Goal: Use online tool/utility

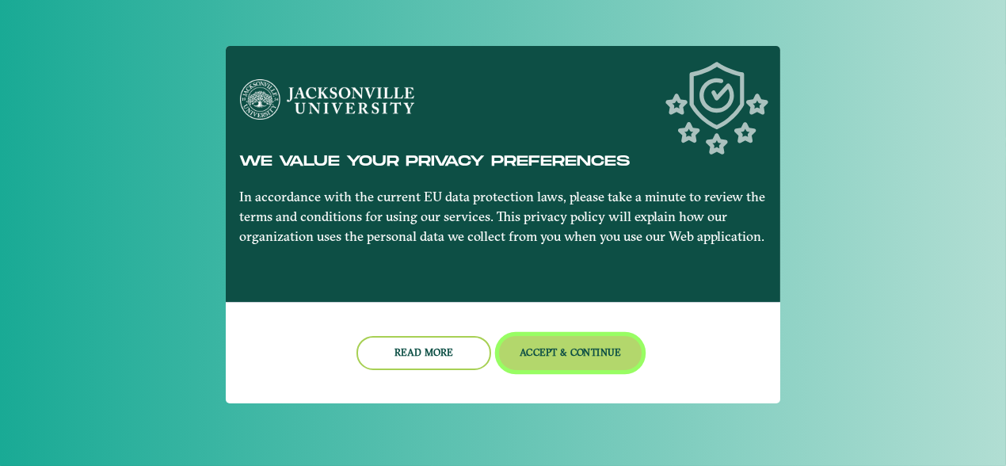
click at [590, 349] on button "Accept & Continue" at bounding box center [570, 353] width 143 height 34
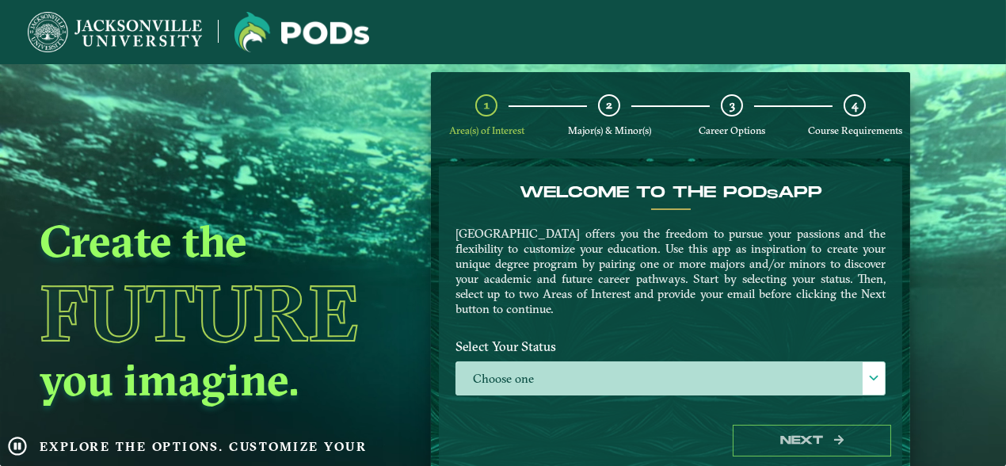
click at [686, 396] on div "Select Your Status Choose one Choose one" at bounding box center [671, 369] width 454 height 74
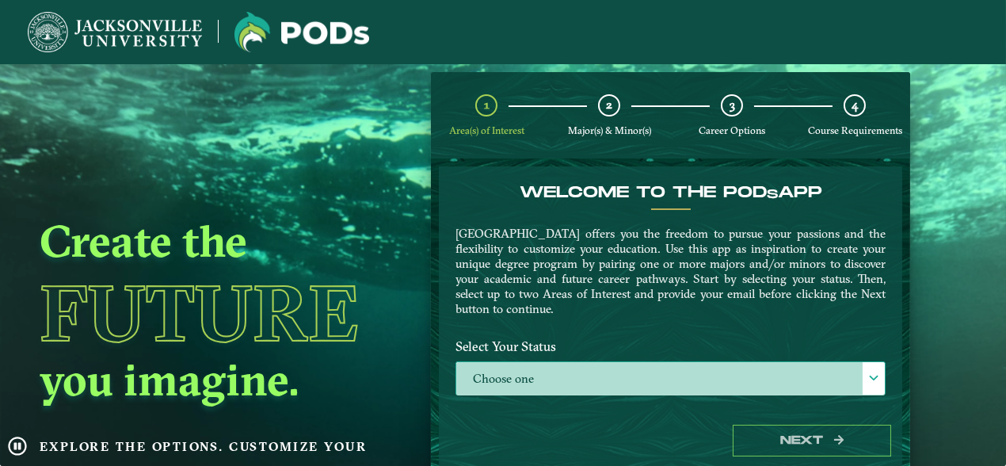
click at [870, 373] on span at bounding box center [873, 377] width 11 height 11
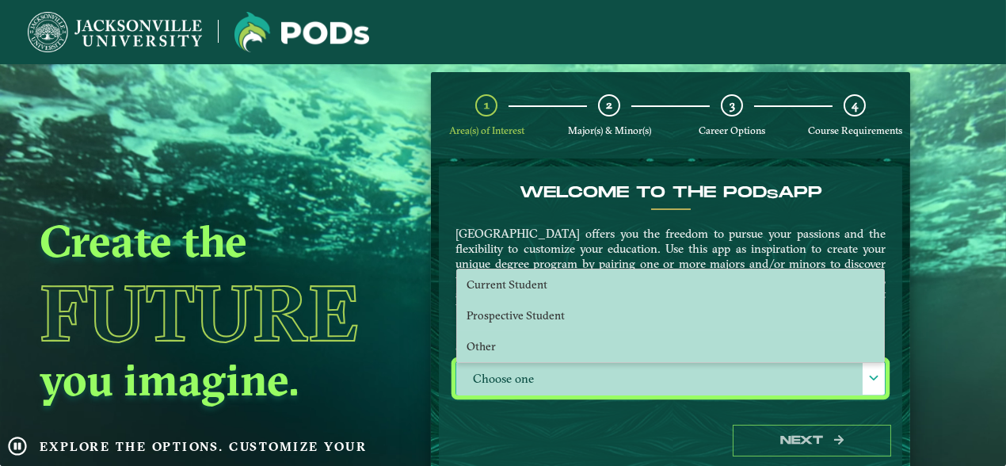
scroll to position [8, 69]
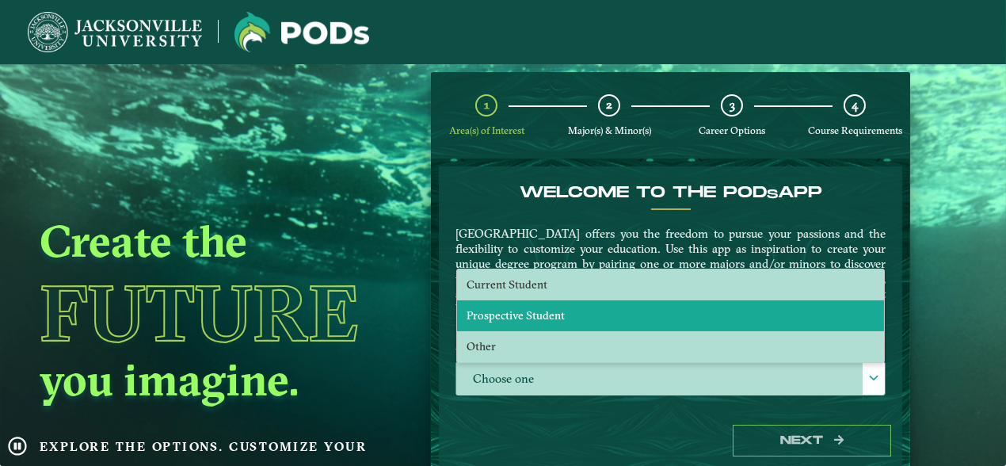
click at [653, 323] on li "Prospective Student" at bounding box center [670, 315] width 427 height 31
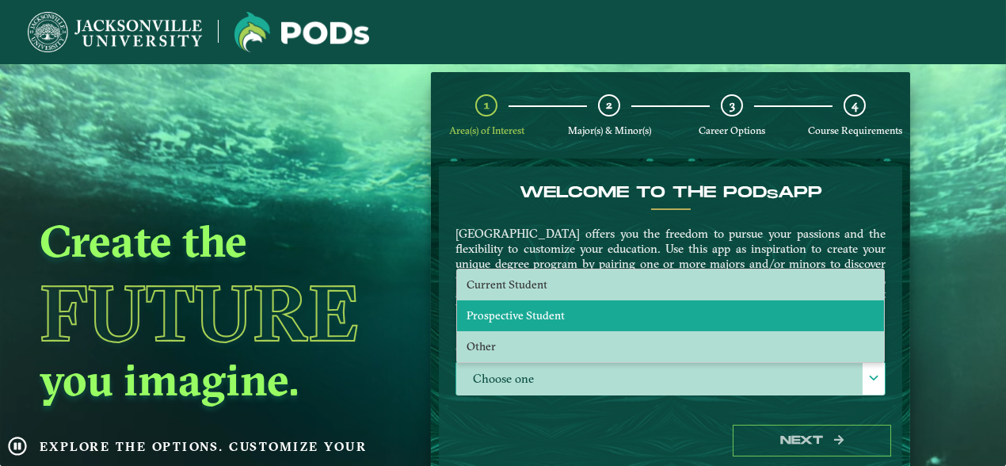
select select "[object Object]"
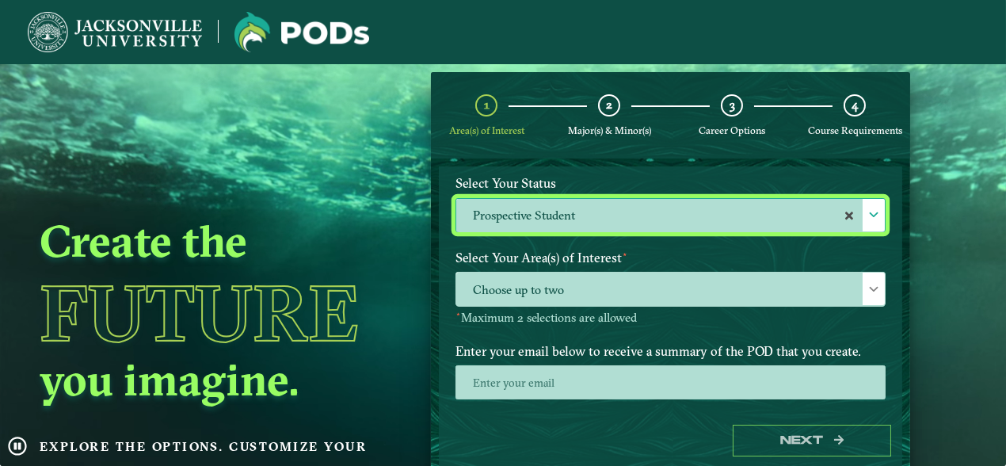
scroll to position [165, 0]
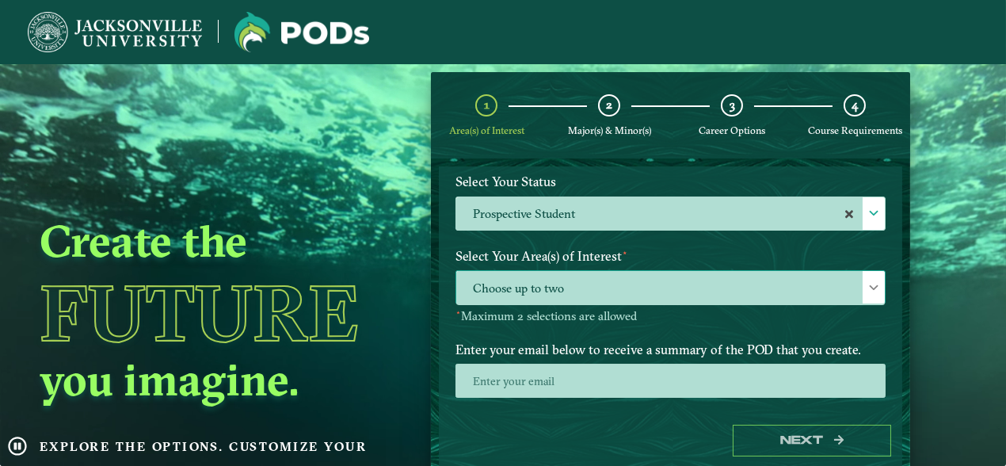
click at [871, 282] on span at bounding box center [873, 287] width 11 height 11
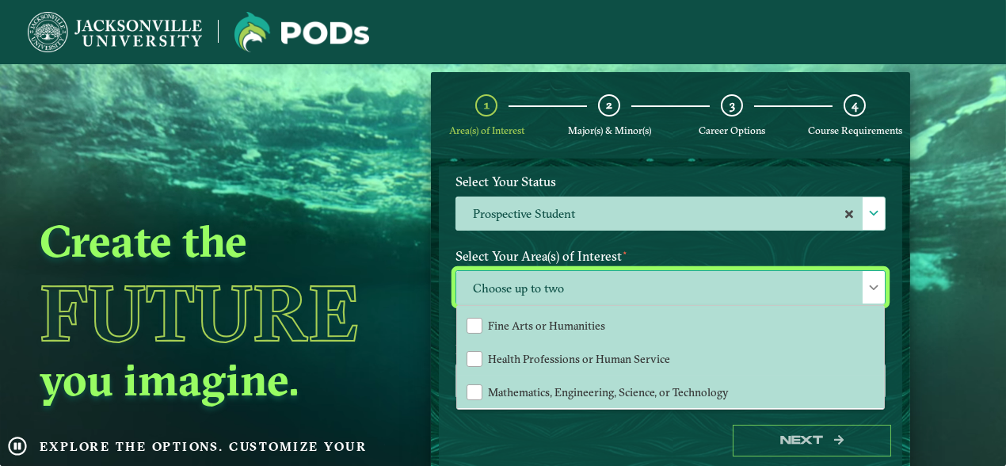
scroll to position [207, 0]
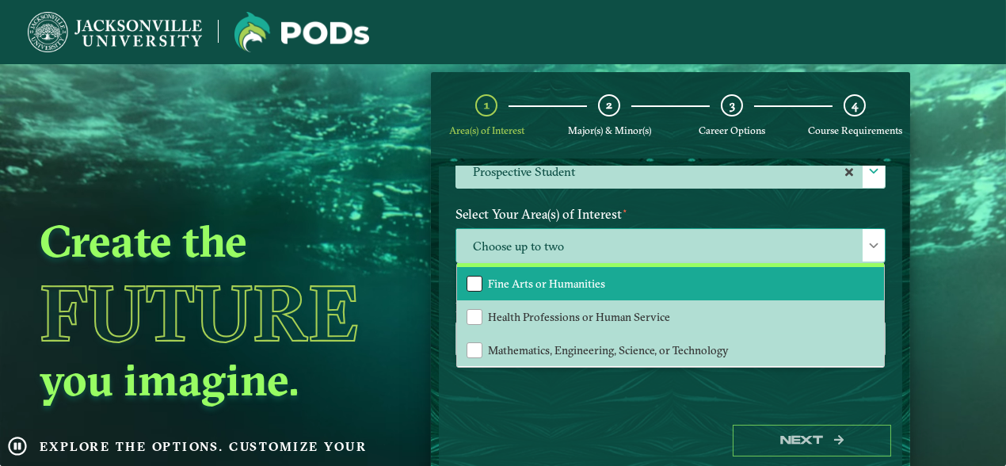
click at [469, 277] on div "Fine Arts or Humanities" at bounding box center [475, 284] width 16 height 16
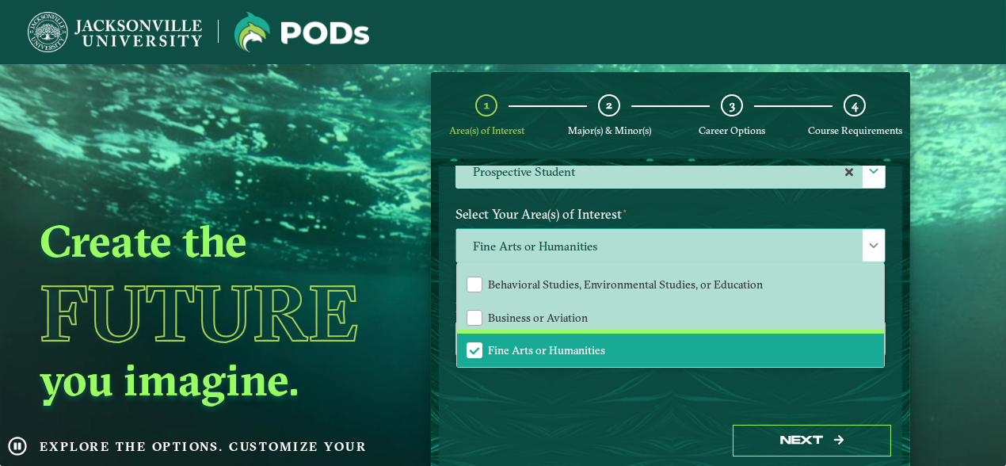
scroll to position [31, 0]
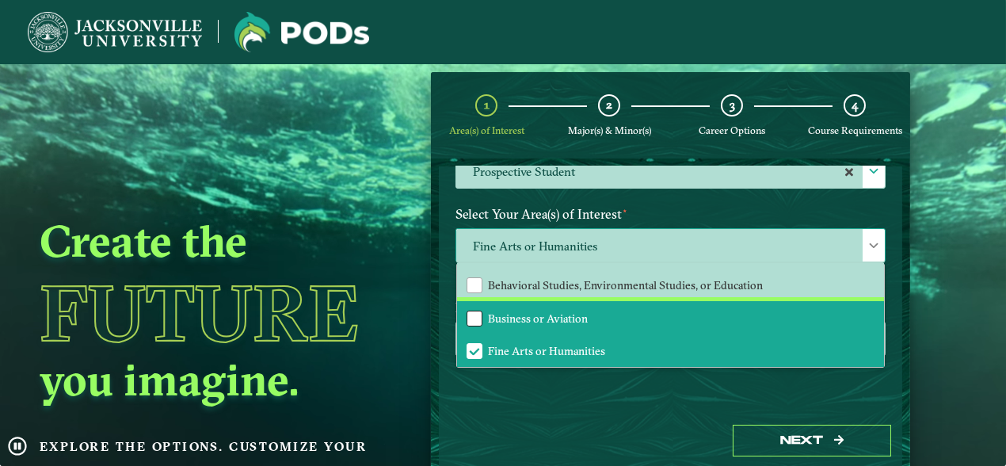
click at [469, 314] on div "Business or Aviation" at bounding box center [475, 319] width 16 height 16
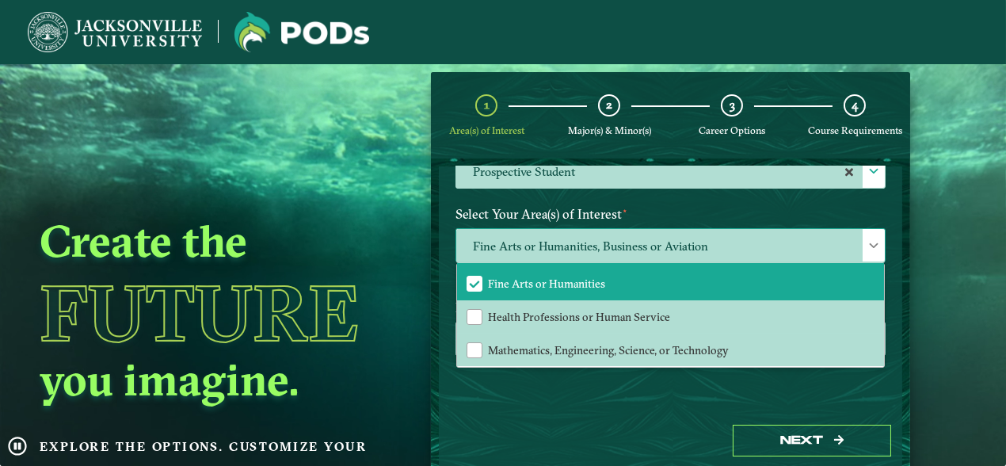
scroll to position [68, 0]
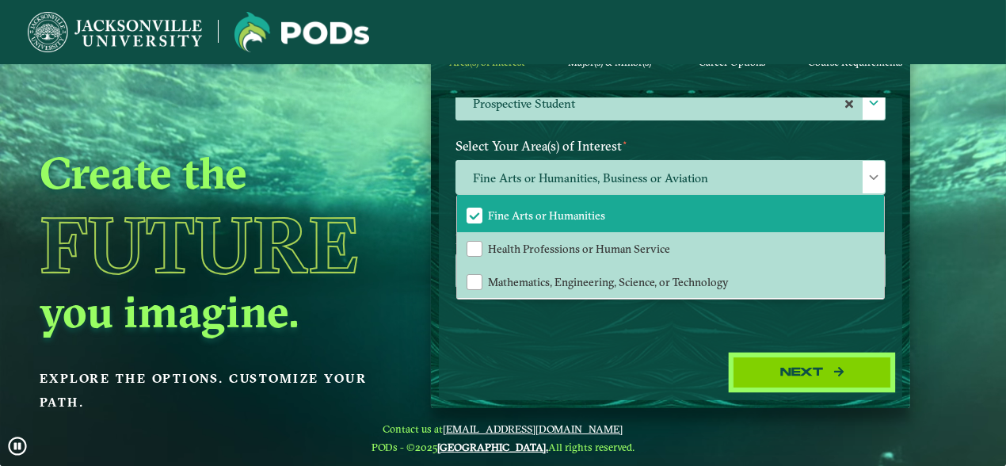
click at [809, 377] on button "Next" at bounding box center [812, 373] width 158 height 32
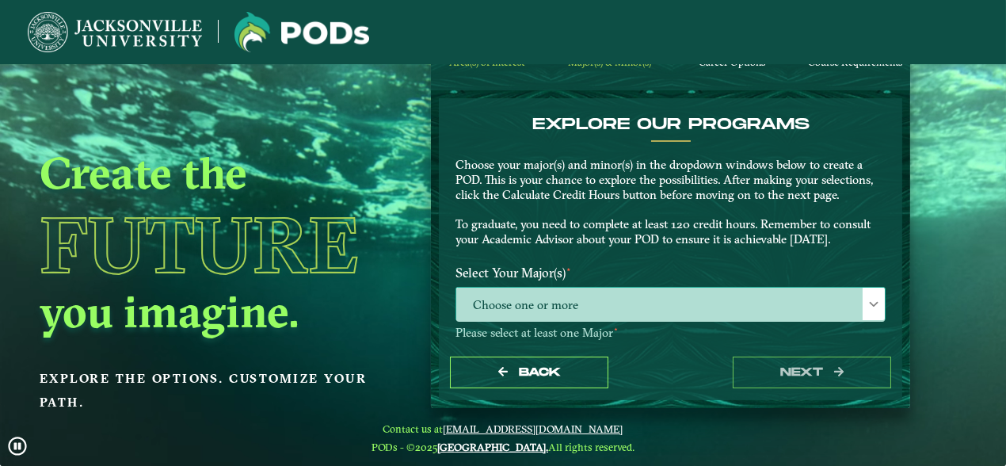
click at [863, 299] on div at bounding box center [874, 304] width 22 height 32
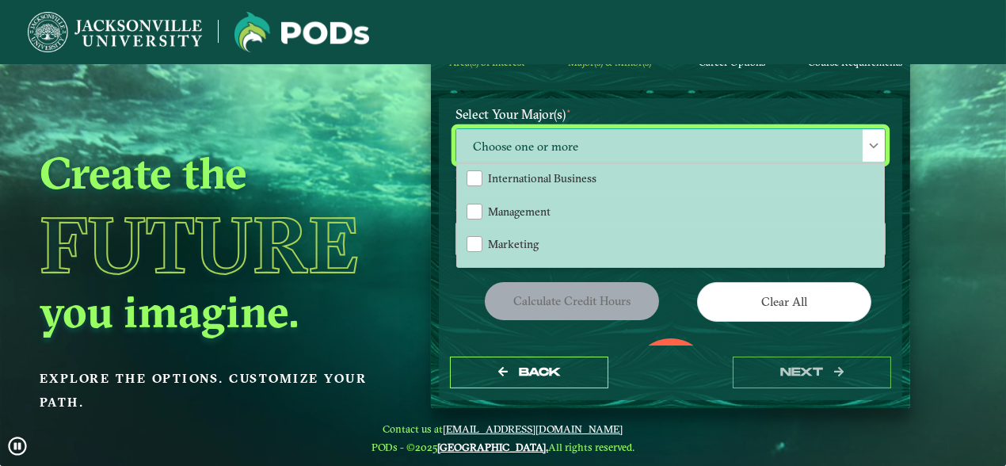
scroll to position [601, 0]
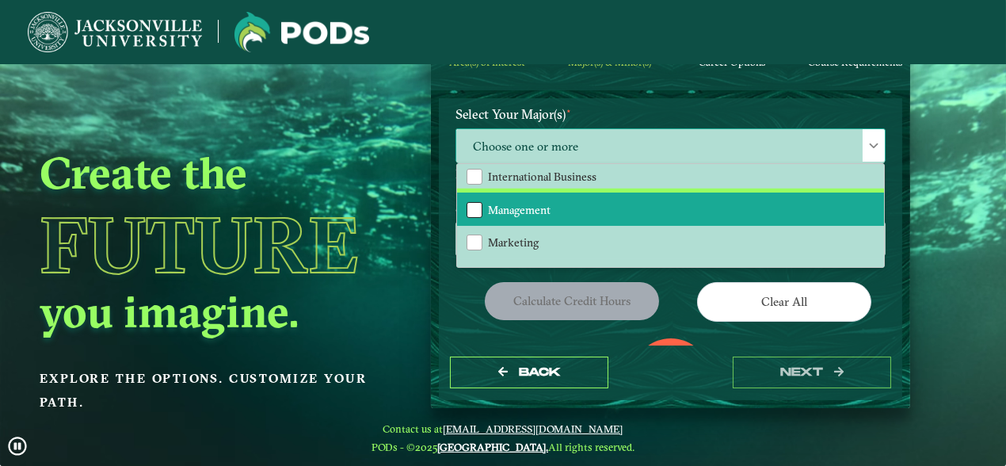
click at [471, 204] on div "Management" at bounding box center [475, 210] width 16 height 16
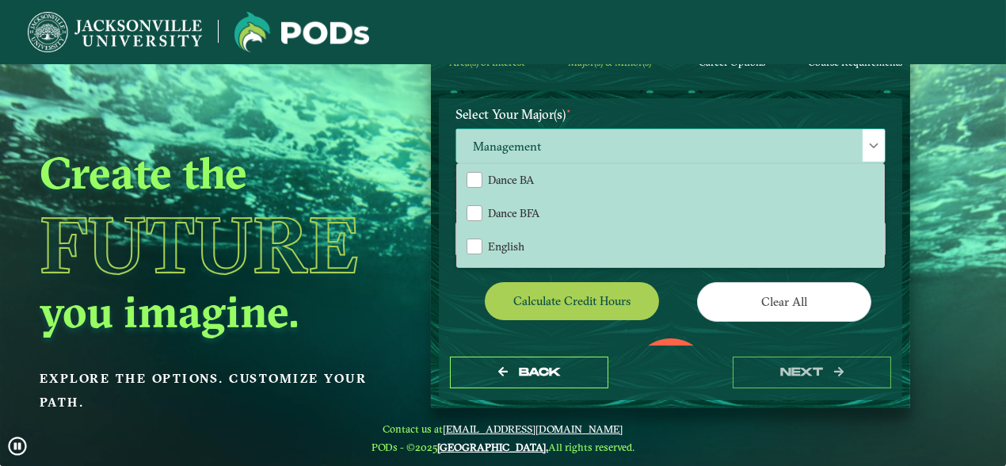
scroll to position [330, 0]
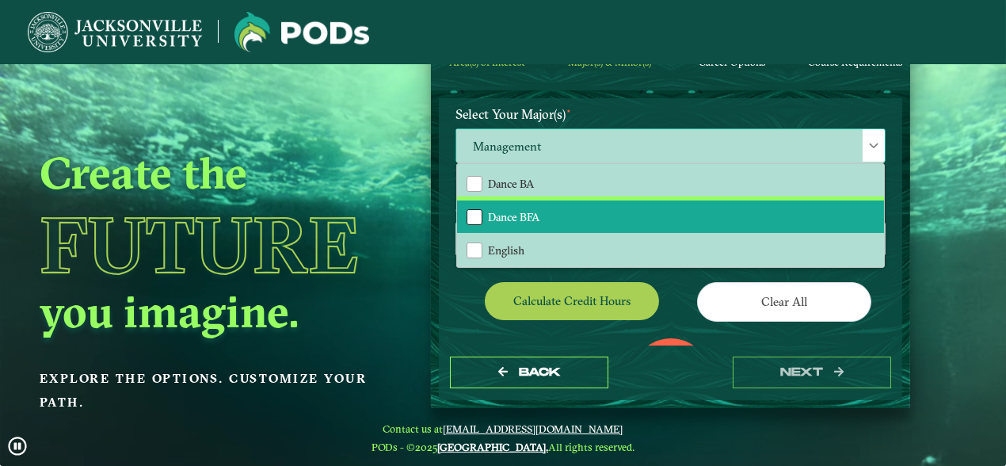
click at [475, 212] on div "Dance BFA" at bounding box center [475, 217] width 16 height 16
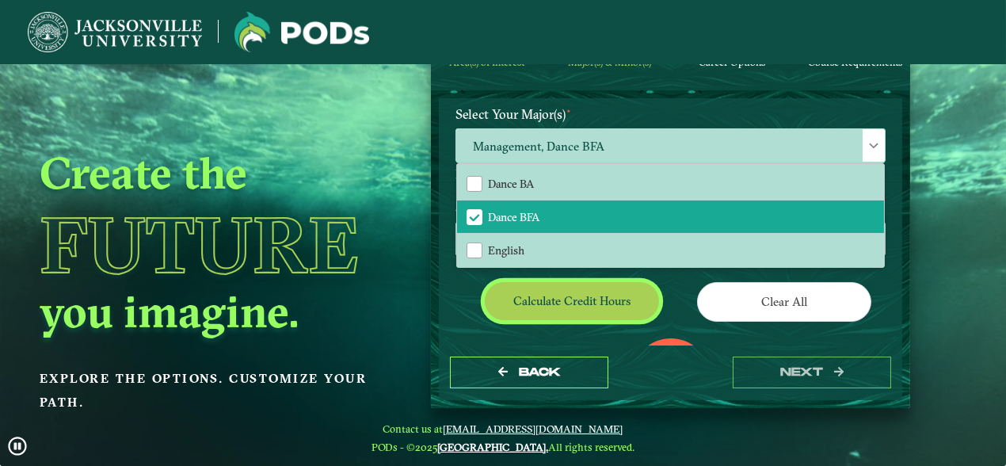
click at [555, 300] on button "Calculate credit hours" at bounding box center [572, 300] width 174 height 37
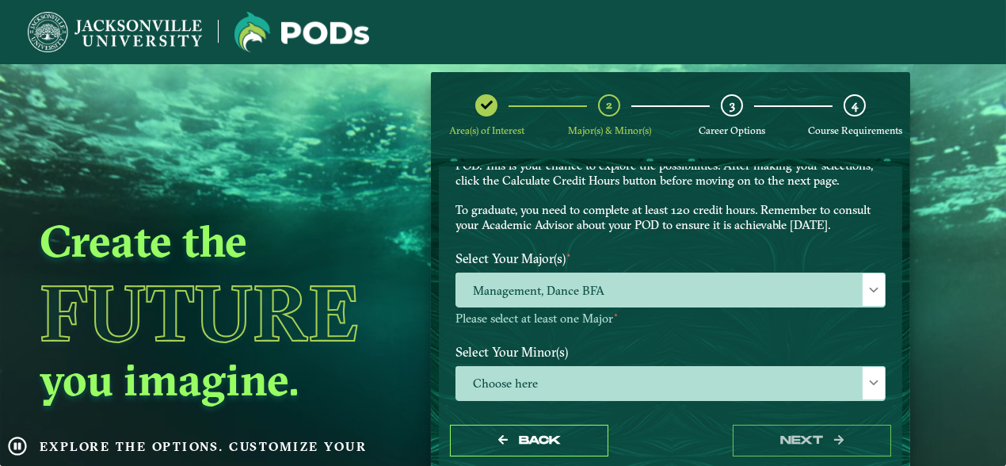
scroll to position [79, 0]
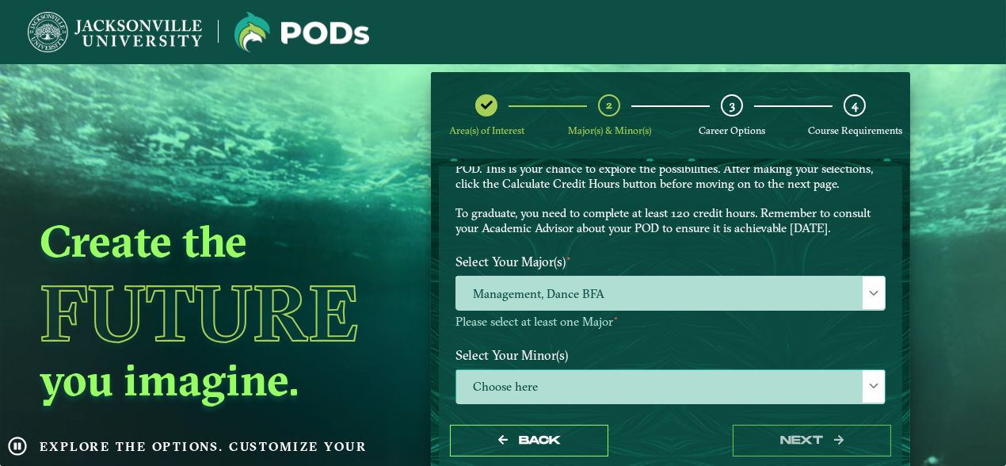
click at [869, 387] on span at bounding box center [873, 385] width 11 height 11
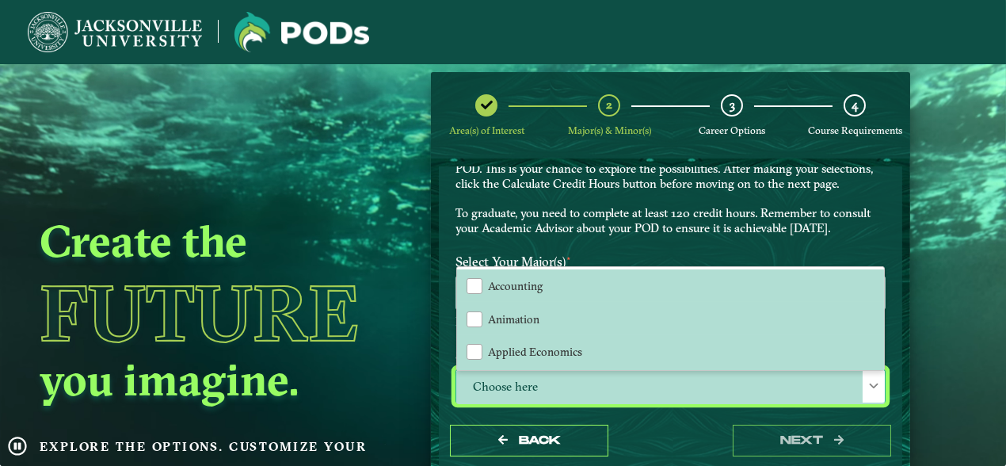
scroll to position [8, 69]
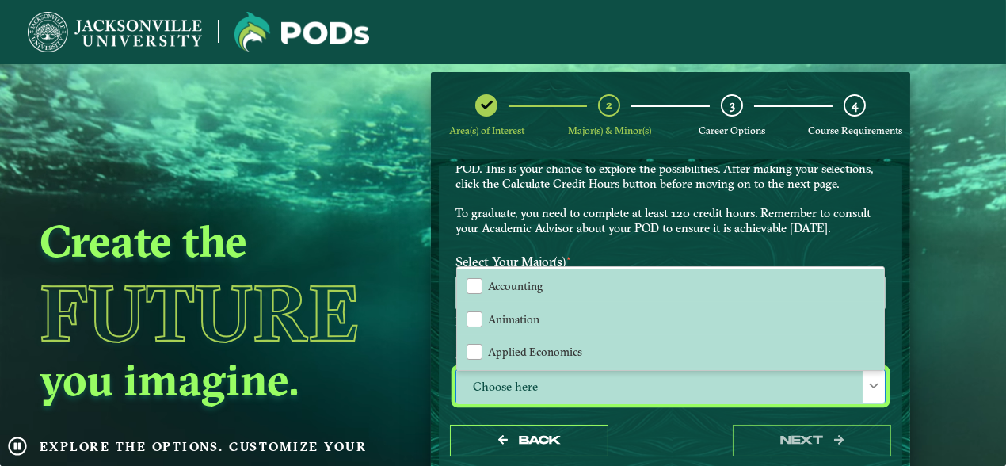
click at [733, 247] on label "Select Your Major(s) ⋆" at bounding box center [671, 261] width 454 height 29
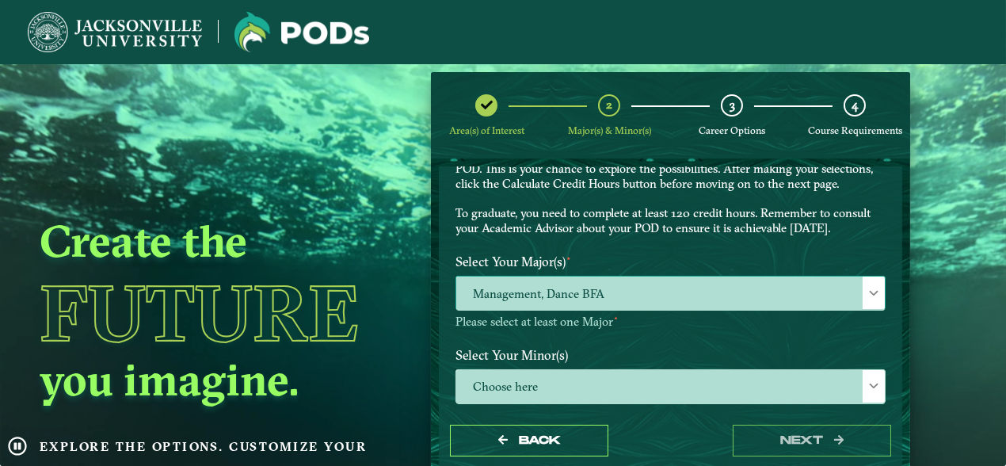
click at [868, 291] on span at bounding box center [873, 293] width 11 height 11
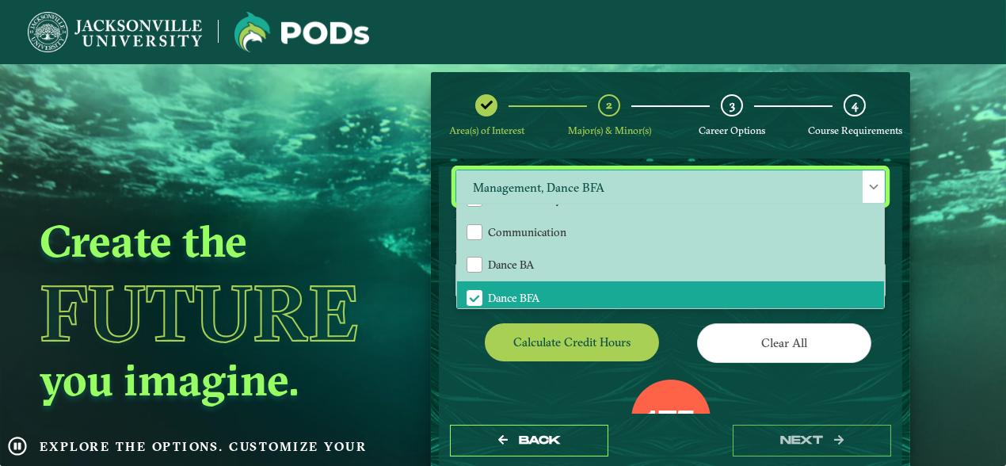
scroll to position [352, 0]
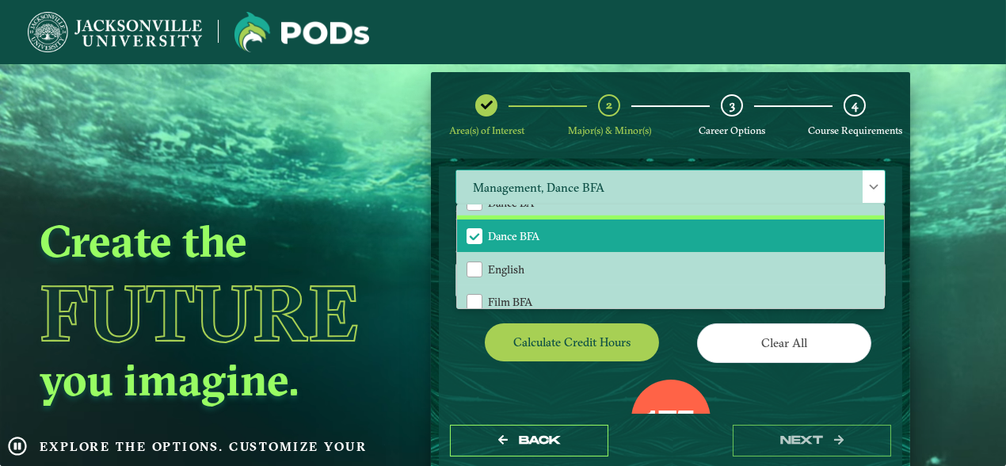
click at [467, 229] on span "Dance BFA" at bounding box center [474, 236] width 14 height 14
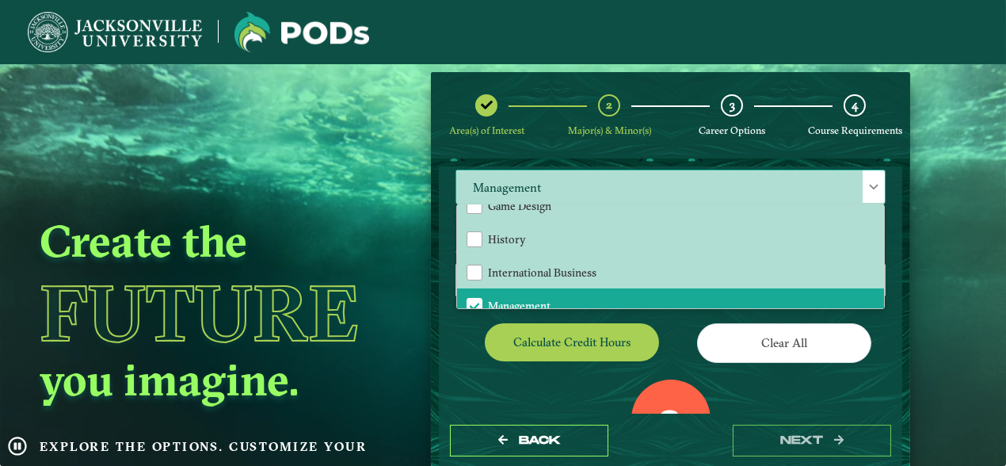
scroll to position [624, 0]
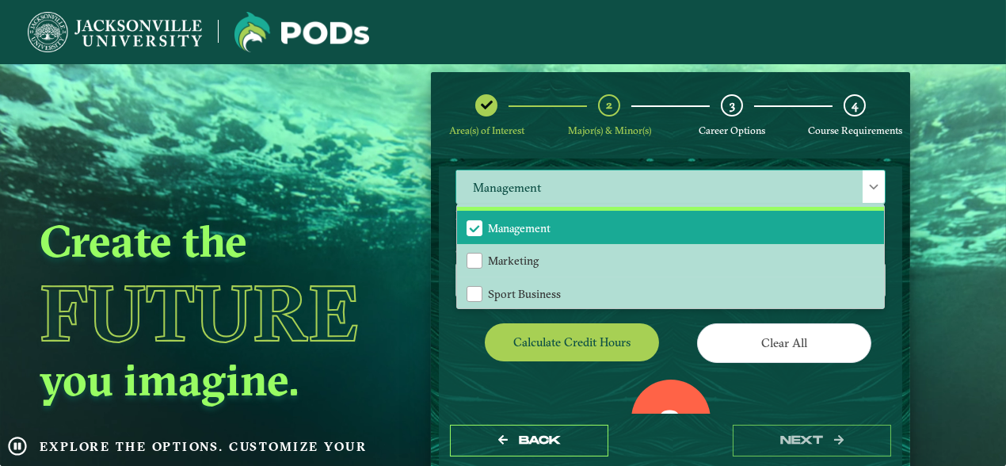
click at [473, 224] on span "Management" at bounding box center [474, 228] width 14 height 14
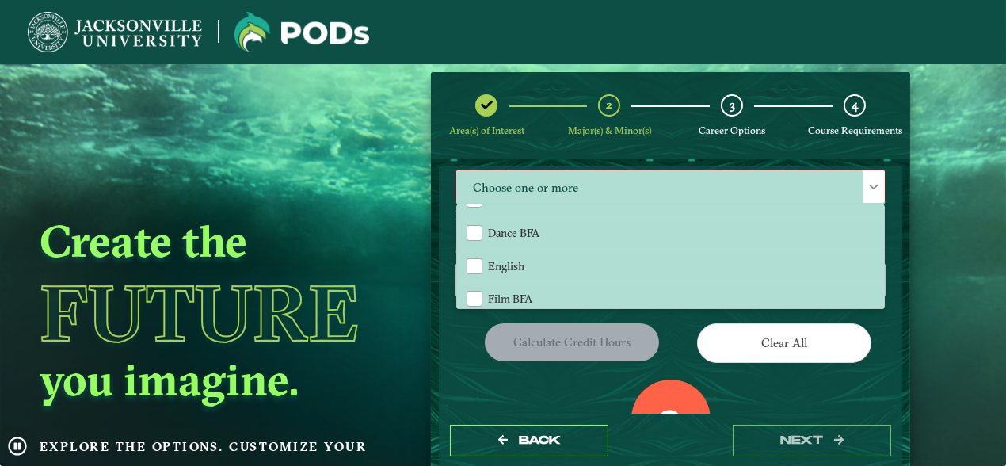
scroll to position [355, 0]
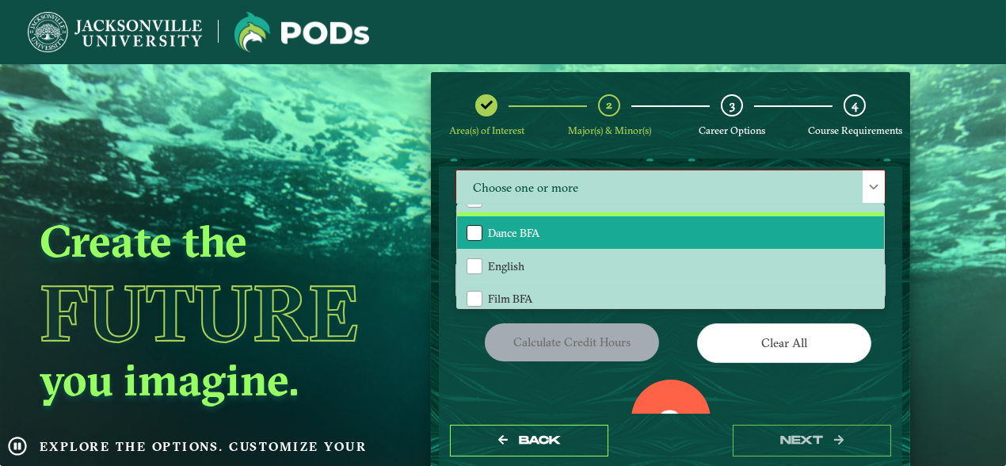
click at [467, 230] on div "Dance BFA" at bounding box center [475, 233] width 16 height 16
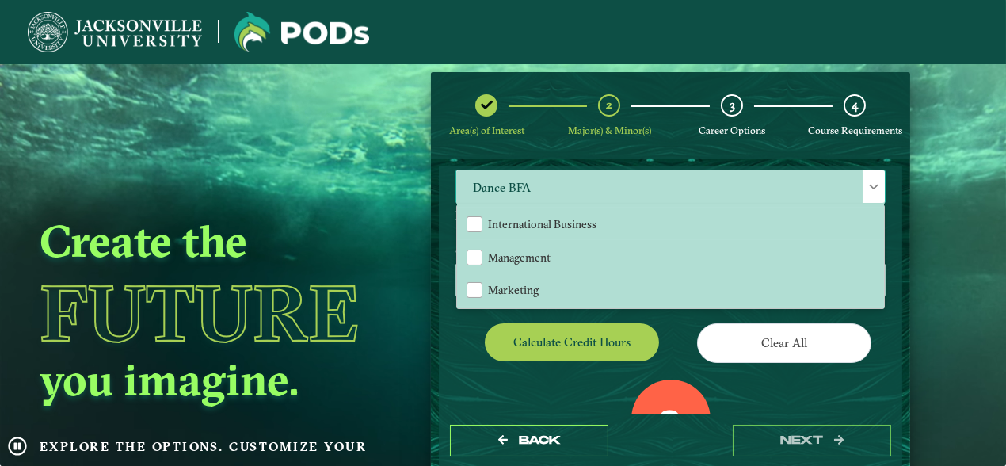
scroll to position [593, 0]
drag, startPoint x: 682, startPoint y: 303, endPoint x: 547, endPoint y: 395, distance: 164.2
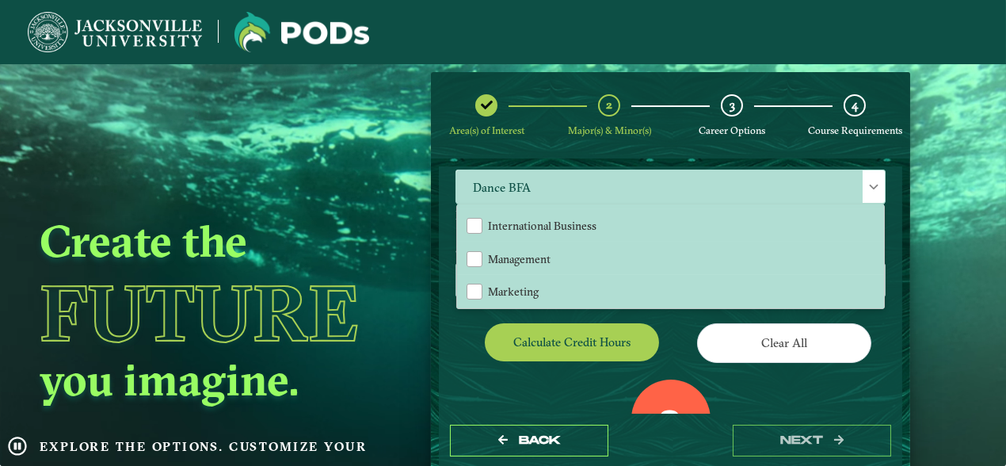
click at [547, 395] on div "0 Total Credit Hours" at bounding box center [671, 447] width 454 height 135
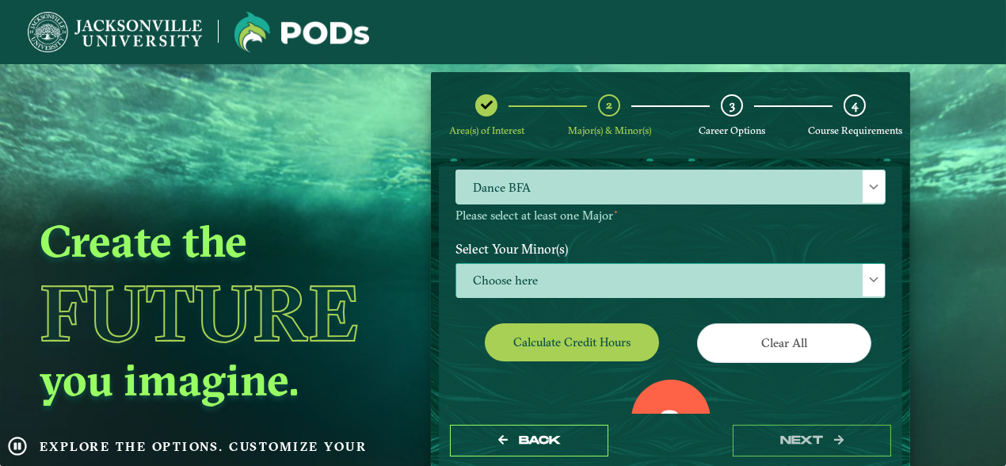
click at [870, 287] on div at bounding box center [874, 280] width 22 height 32
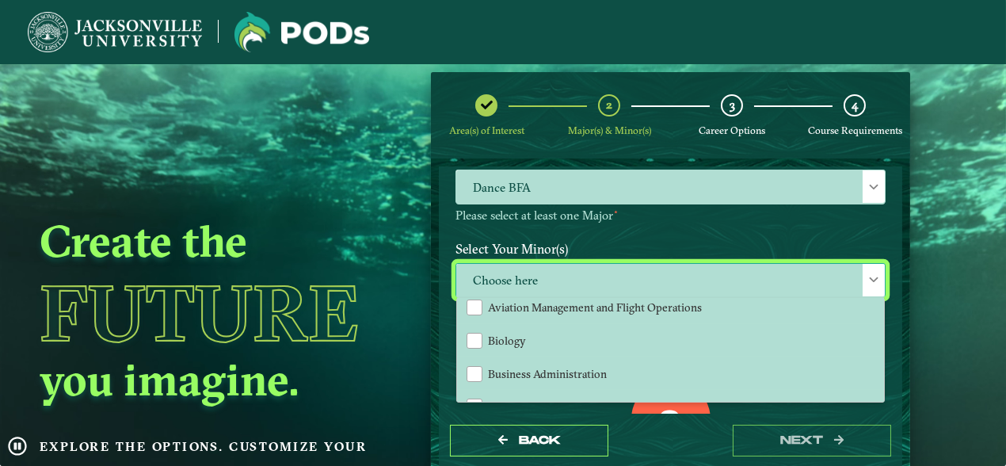
scroll to position [256, 0]
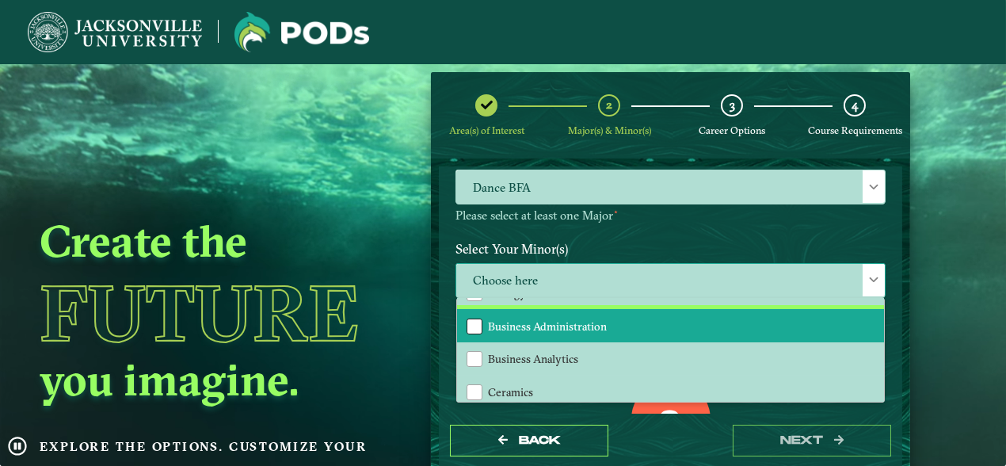
click at [471, 330] on div "Business Administration" at bounding box center [475, 327] width 16 height 16
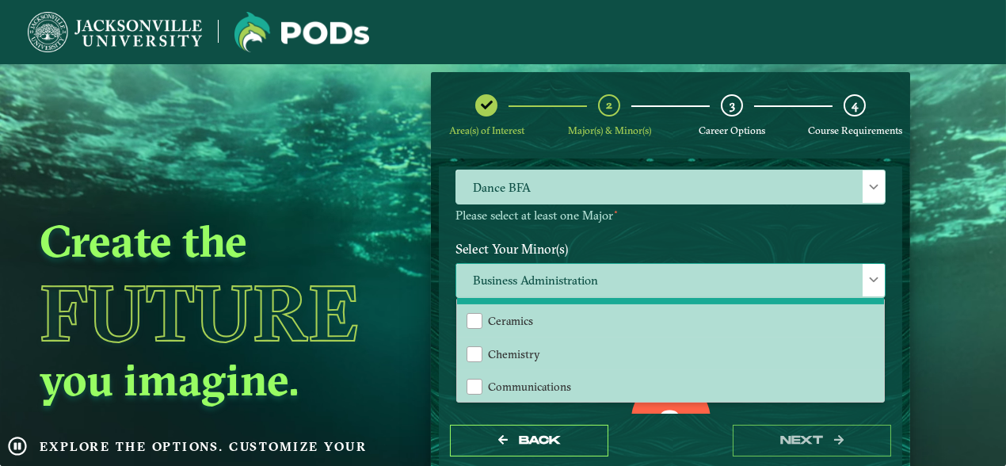
scroll to position [335, 0]
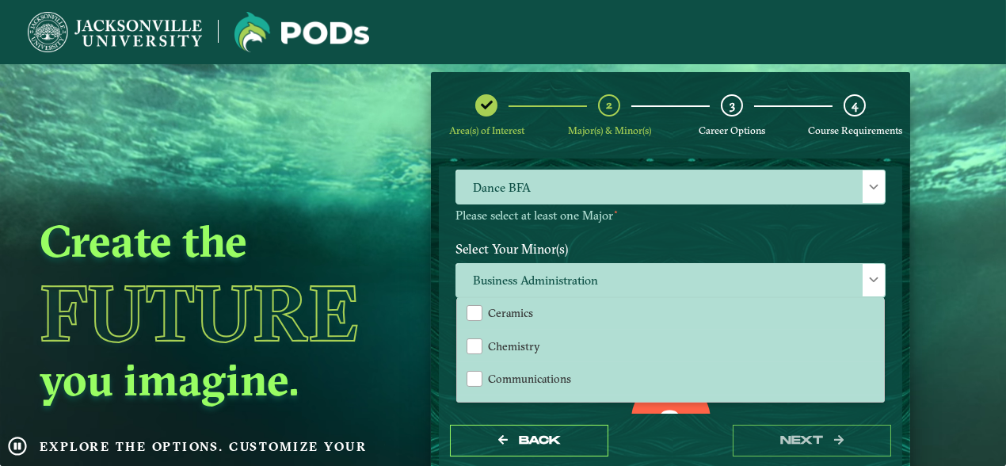
click at [680, 442] on div "Back next" at bounding box center [671, 441] width 464 height 55
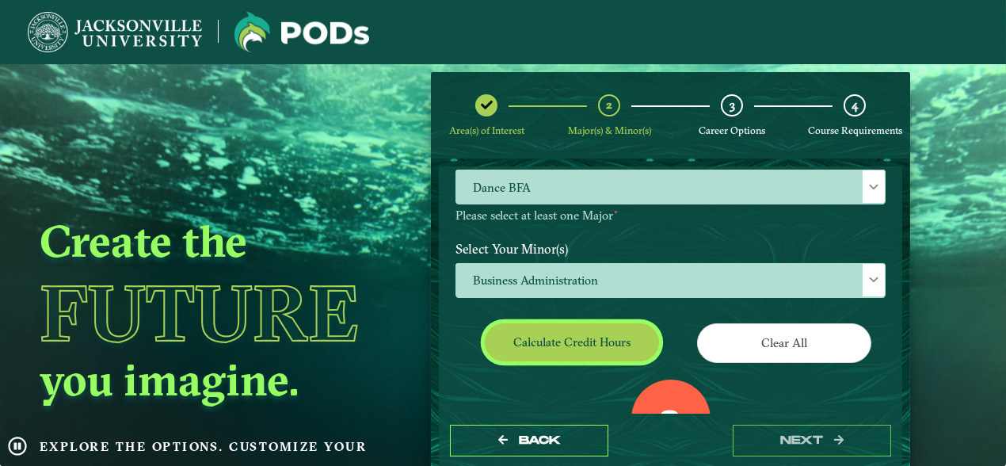
click at [540, 336] on button "Calculate credit hours" at bounding box center [572, 341] width 174 height 37
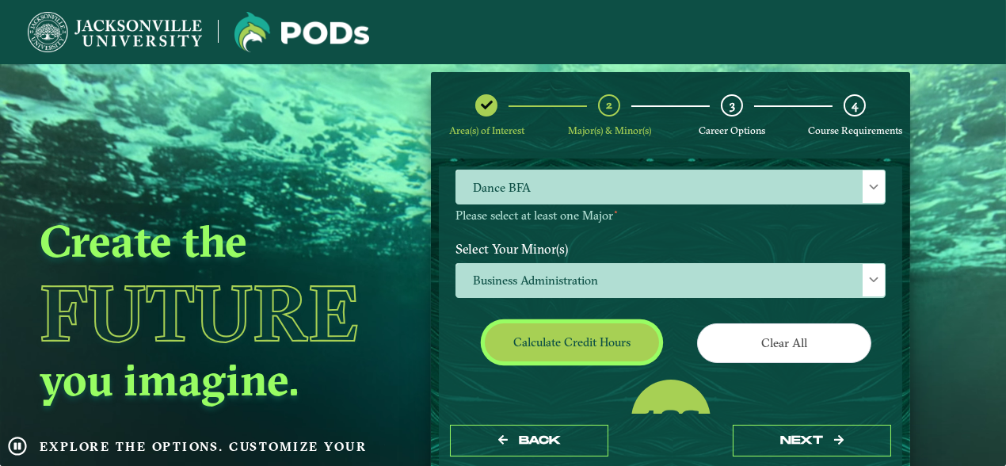
scroll to position [254, 0]
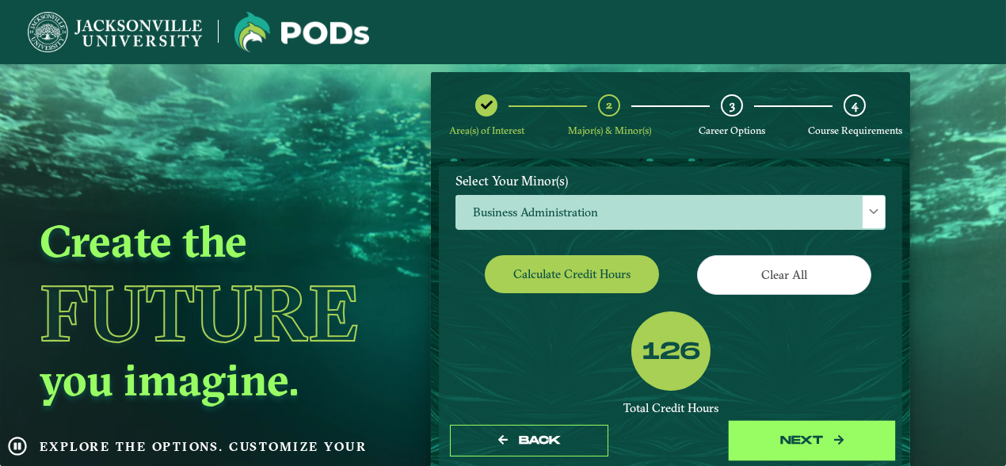
click at [834, 441] on icon "button" at bounding box center [839, 439] width 10 height 11
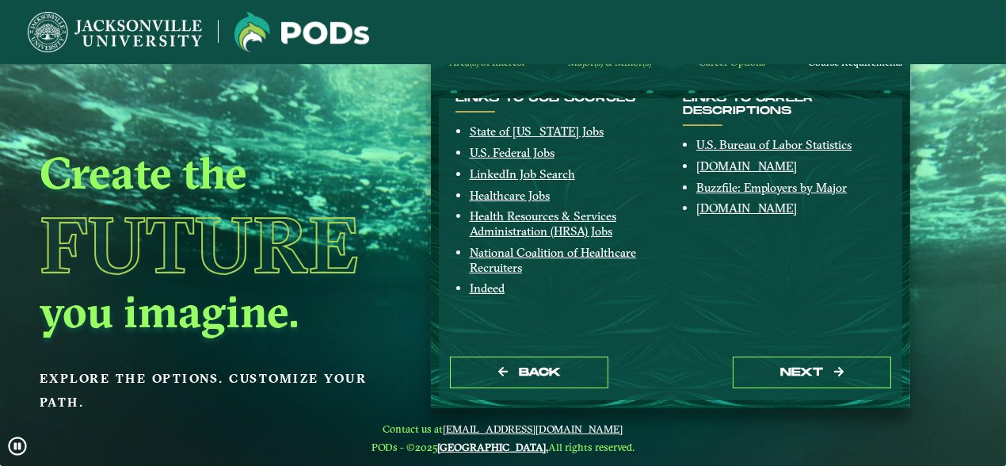
scroll to position [67, 0]
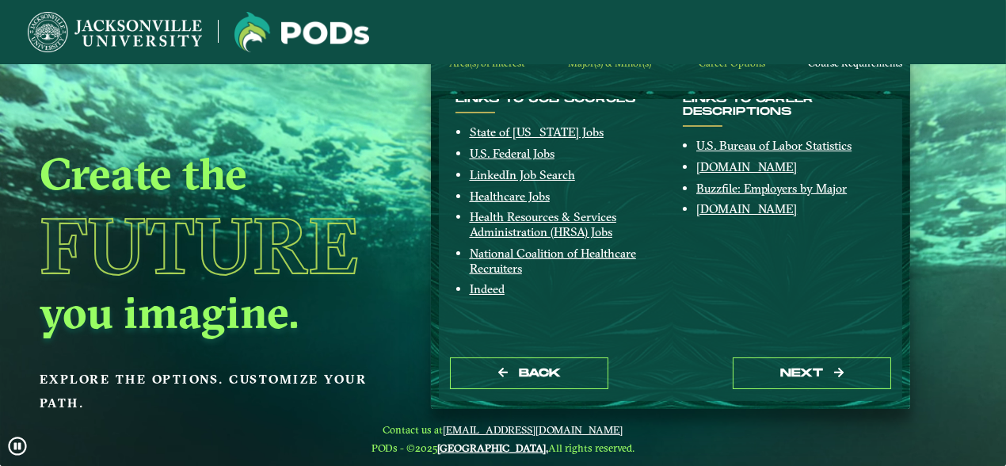
click at [811, 357] on div "Back next" at bounding box center [671, 373] width 464 height 55
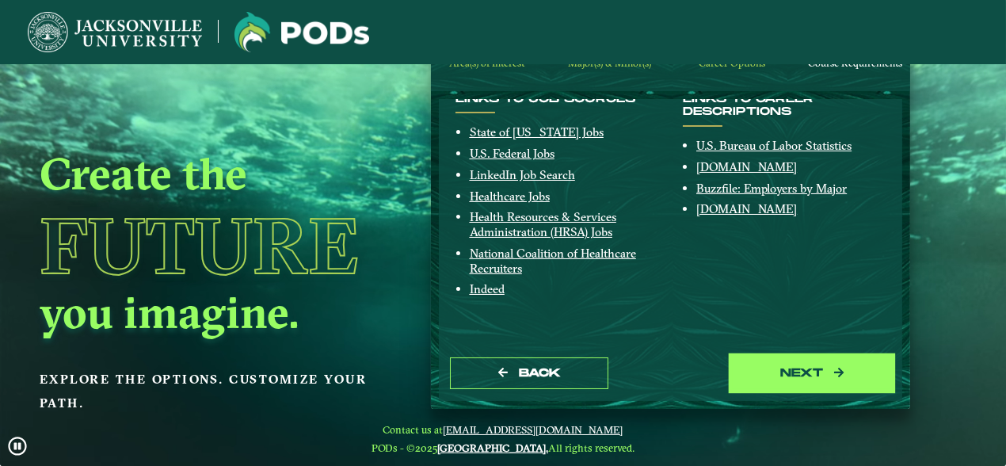
click at [799, 374] on button "next" at bounding box center [812, 373] width 158 height 32
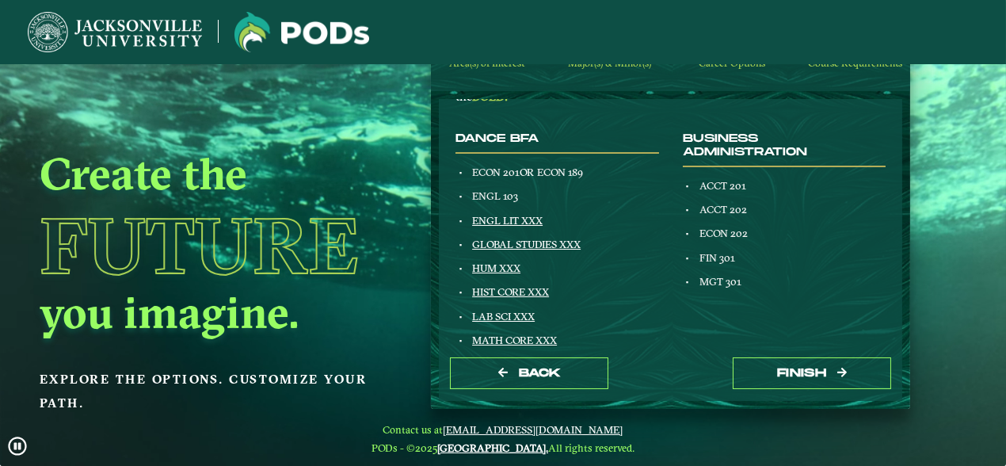
scroll to position [177, 0]
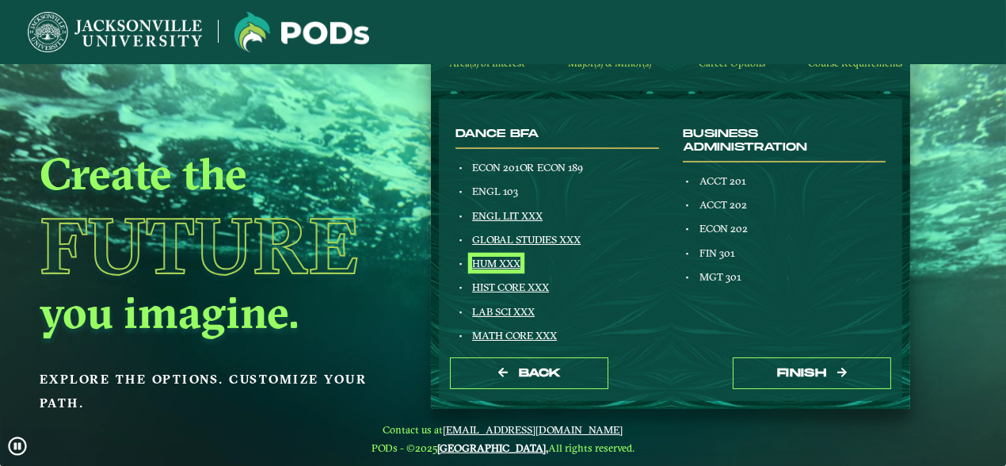
click at [502, 264] on link "HUM XXX" at bounding box center [496, 263] width 48 height 13
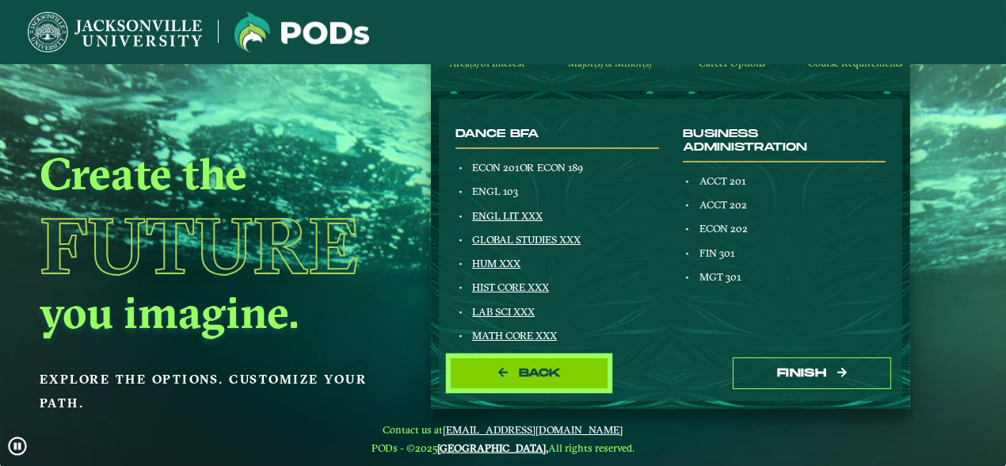
click at [519, 376] on span "Back" at bounding box center [540, 372] width 42 height 13
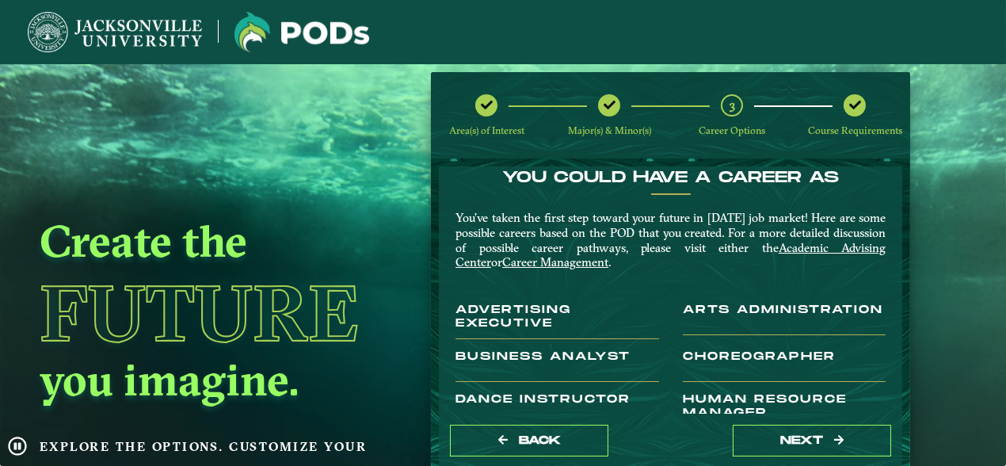
scroll to position [0, 0]
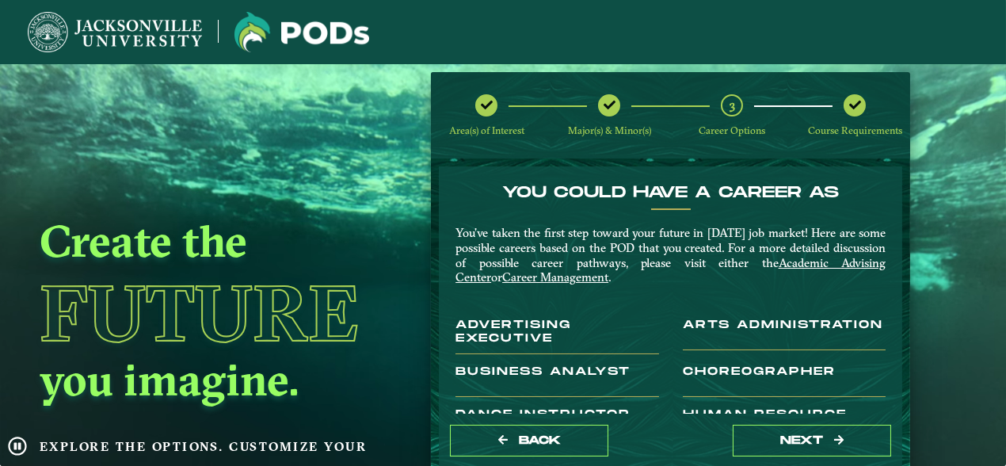
click at [609, 105] on icon at bounding box center [610, 105] width 12 height 12
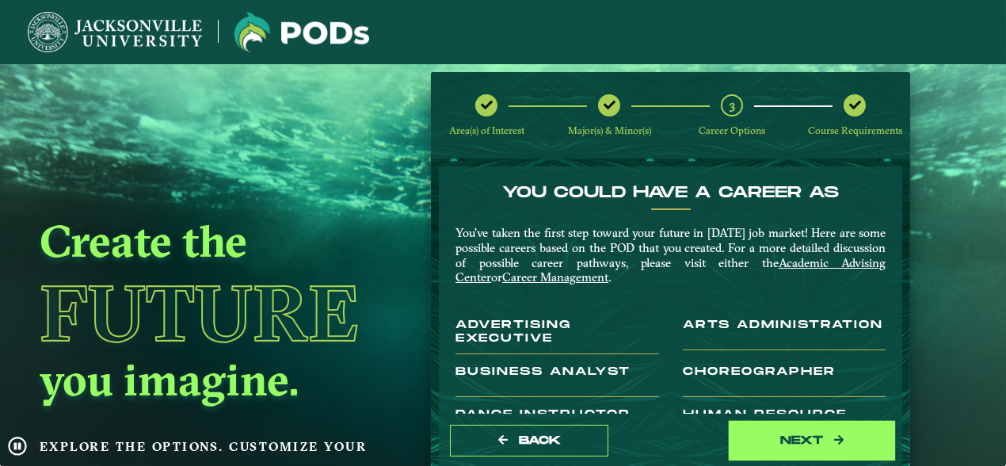
click at [777, 439] on button "next" at bounding box center [812, 441] width 158 height 32
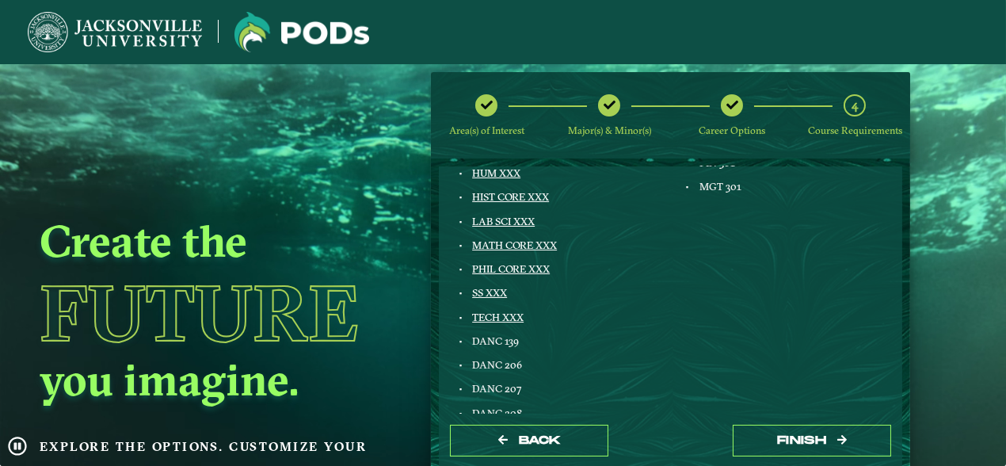
scroll to position [337, 0]
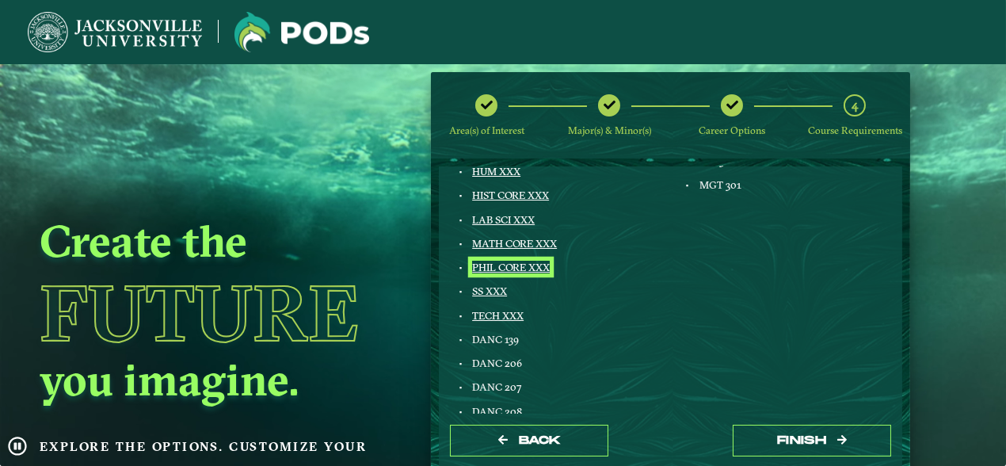
click at [509, 265] on link "PHIL CORE XXX" at bounding box center [511, 267] width 78 height 13
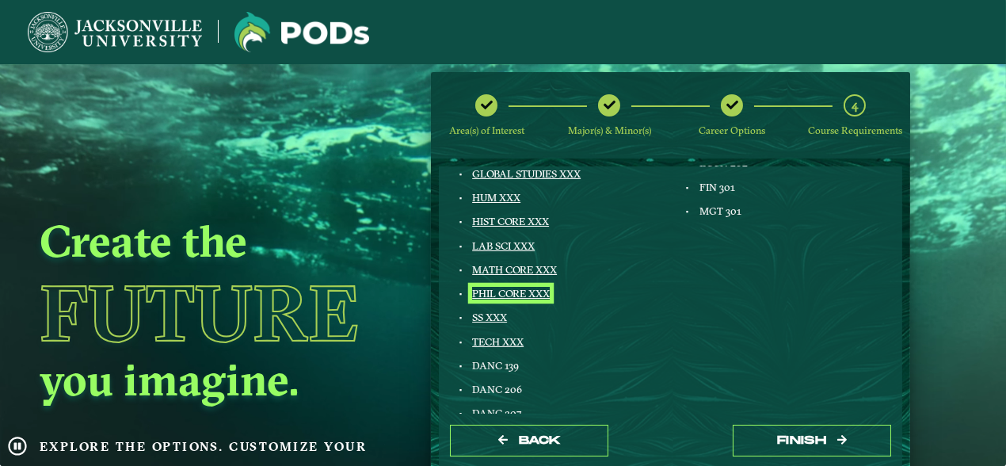
scroll to position [314, 0]
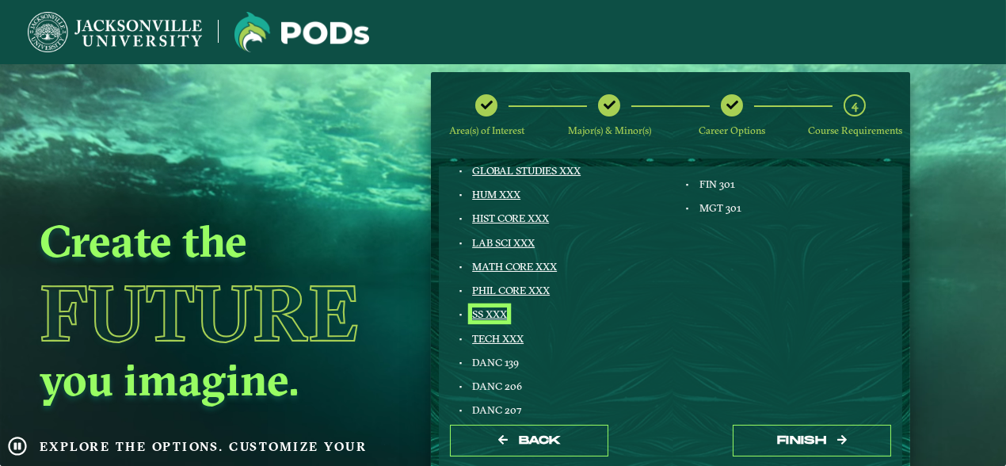
click at [494, 315] on link "SS XXX" at bounding box center [489, 313] width 35 height 13
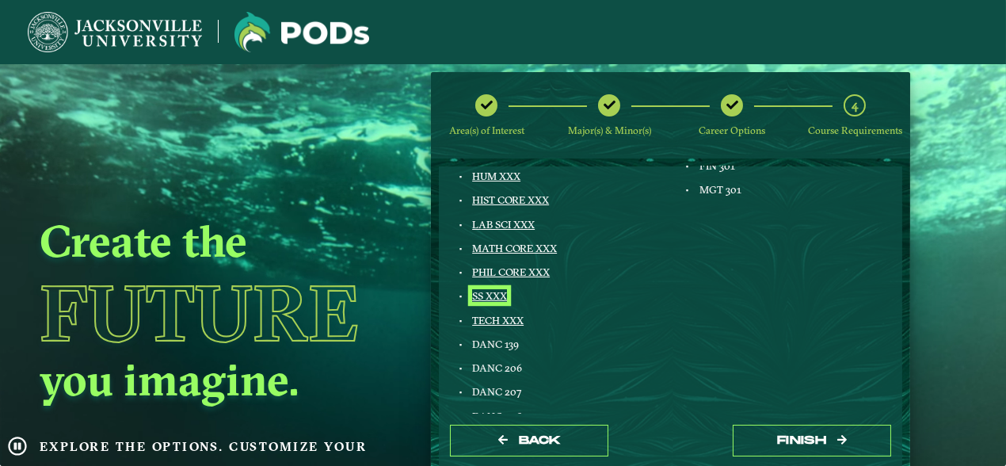
scroll to position [335, 0]
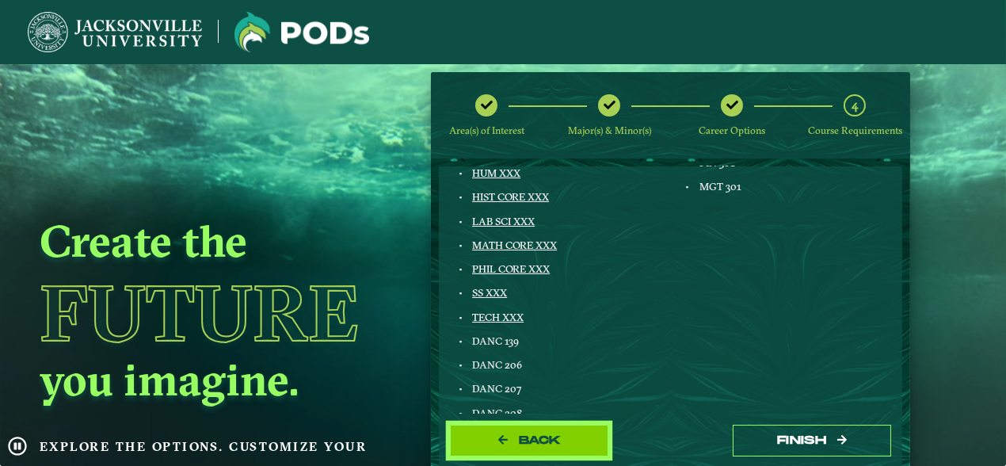
click at [519, 439] on span "Back" at bounding box center [540, 439] width 42 height 13
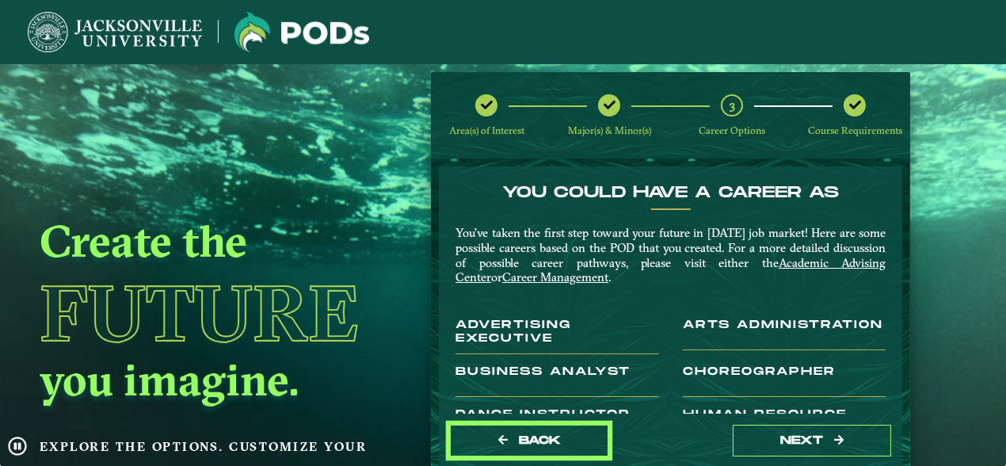
click at [519, 439] on span "Back" at bounding box center [540, 439] width 42 height 13
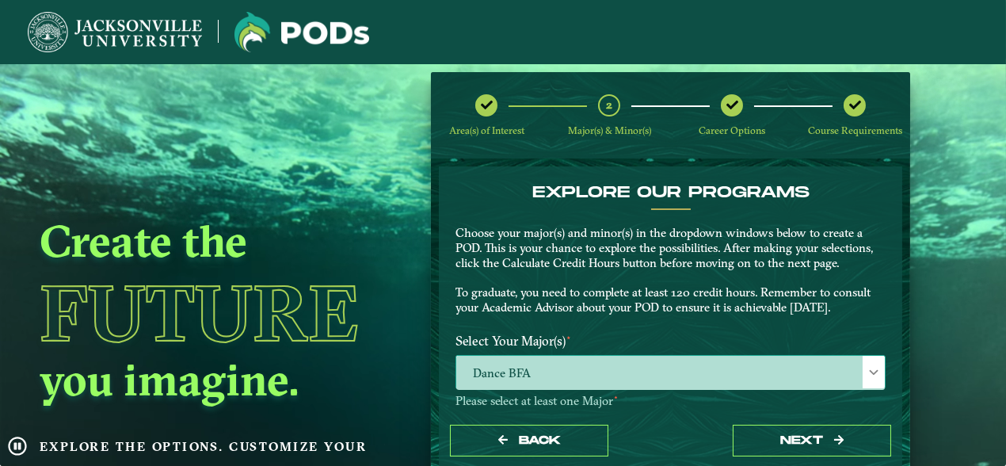
click at [868, 374] on span at bounding box center [873, 372] width 11 height 11
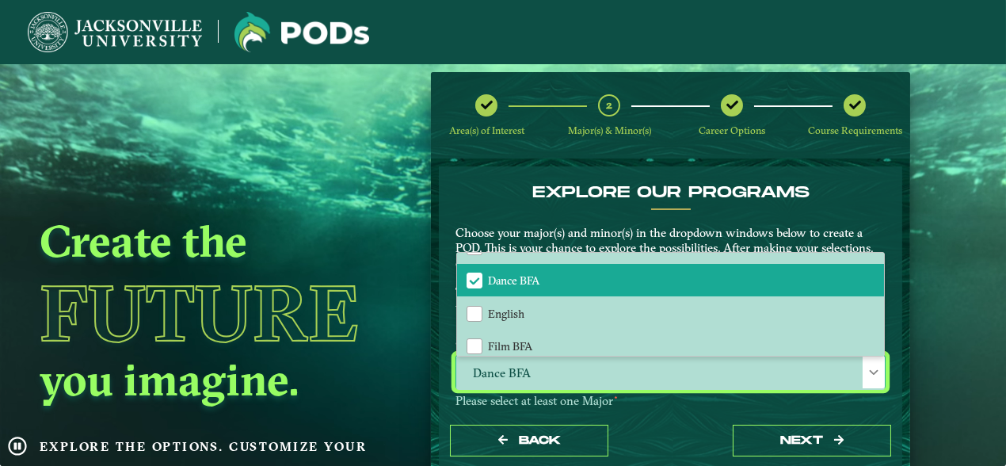
scroll to position [355, 0]
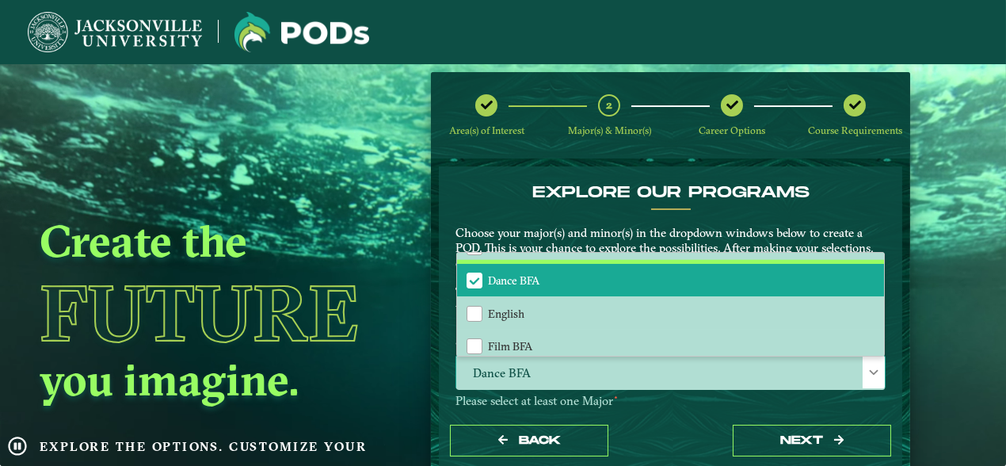
click at [475, 278] on span "Dance BFA" at bounding box center [474, 280] width 14 height 14
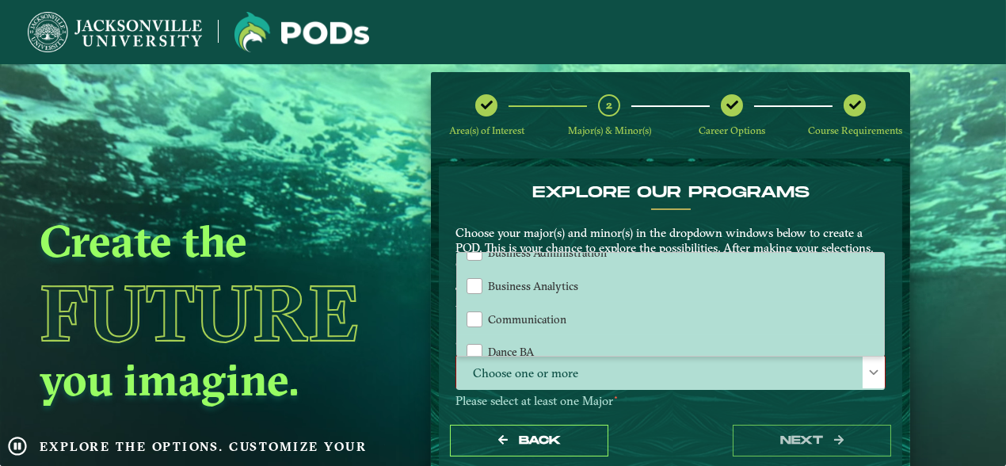
scroll to position [242, 0]
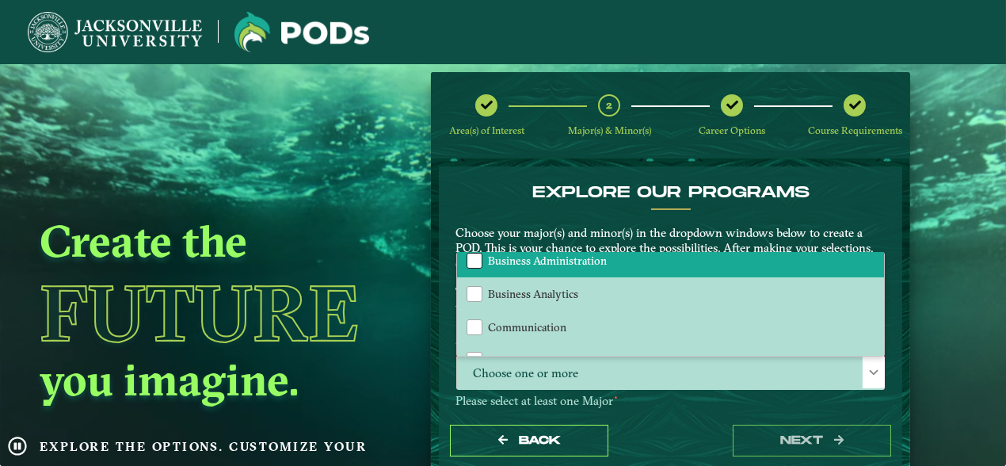
click at [475, 261] on div "Business Administration" at bounding box center [475, 261] width 16 height 16
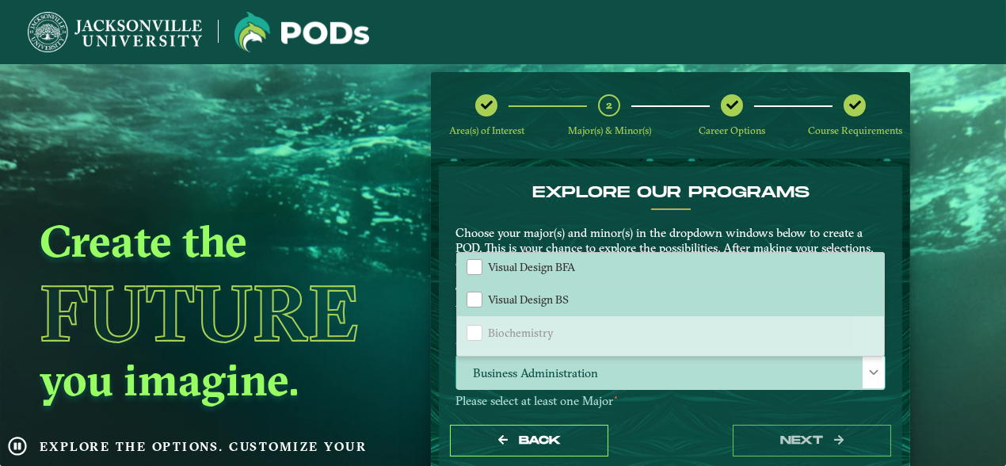
scroll to position [805, 0]
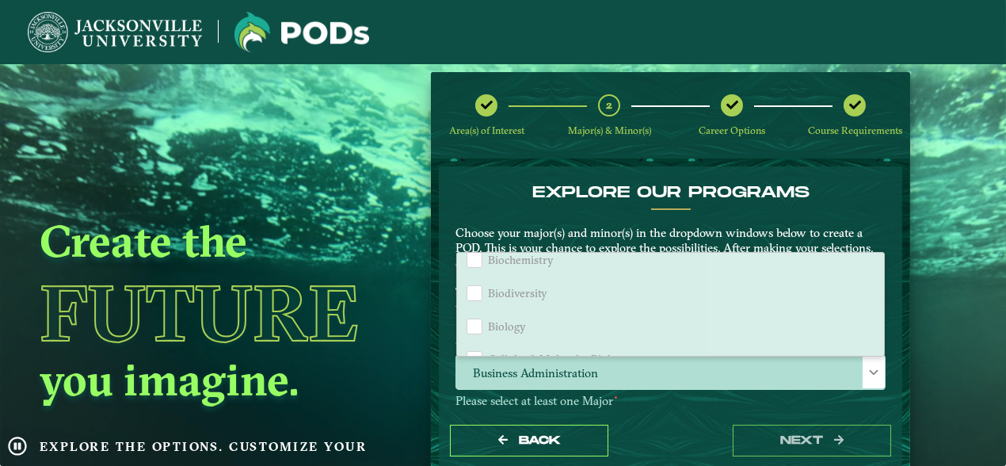
click at [799, 407] on p "Please select at least one Major ⋆" at bounding box center [671, 401] width 430 height 15
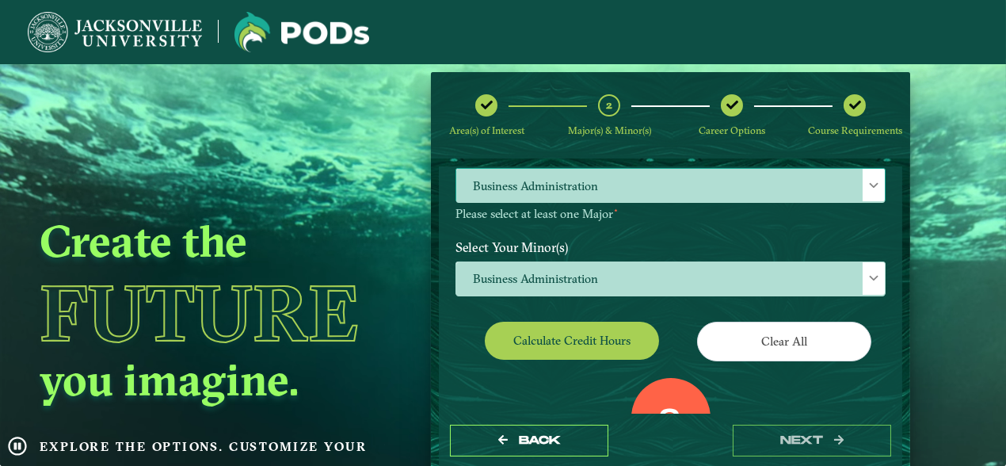
scroll to position [189, 0]
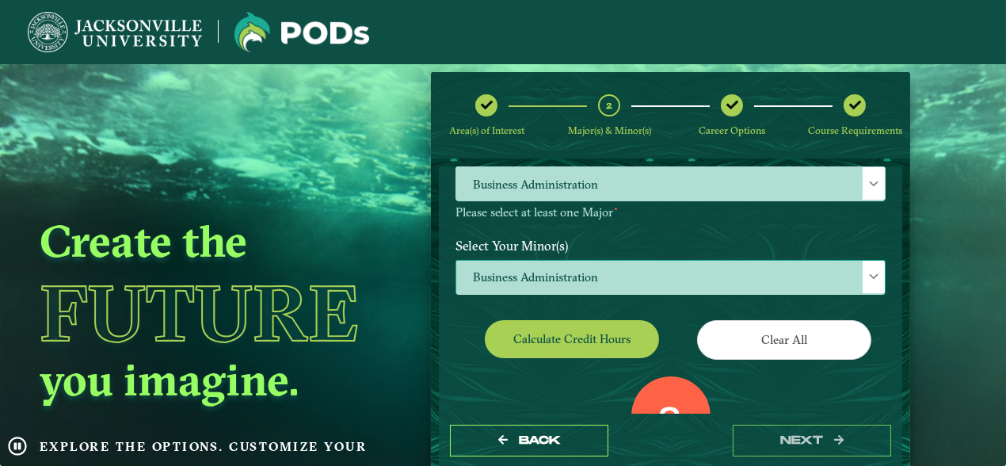
click at [868, 280] on span at bounding box center [873, 276] width 11 height 11
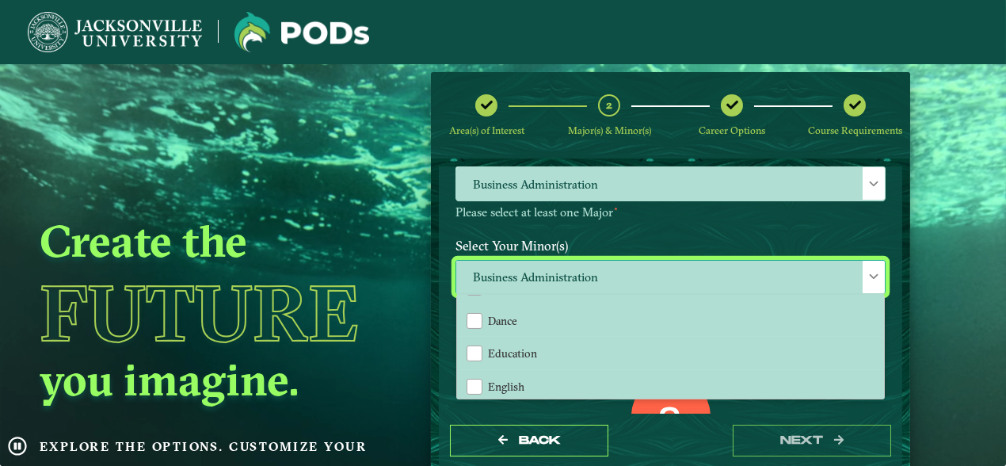
scroll to position [589, 0]
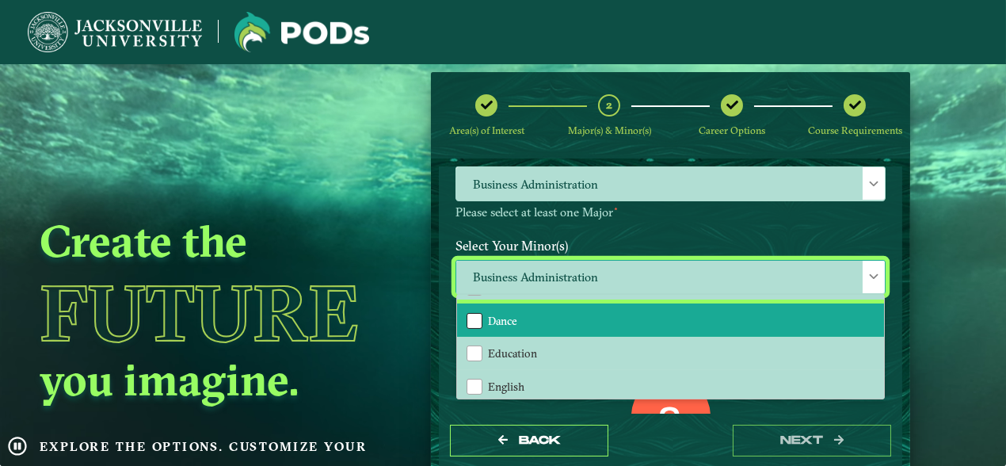
click at [473, 319] on div "Dance" at bounding box center [475, 321] width 16 height 16
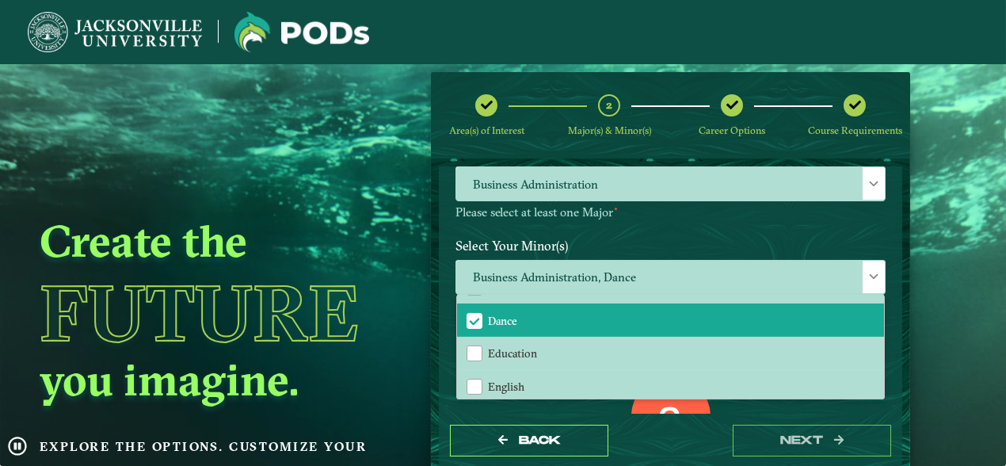
click at [732, 216] on p "Please select at least one Major ⋆" at bounding box center [671, 212] width 430 height 15
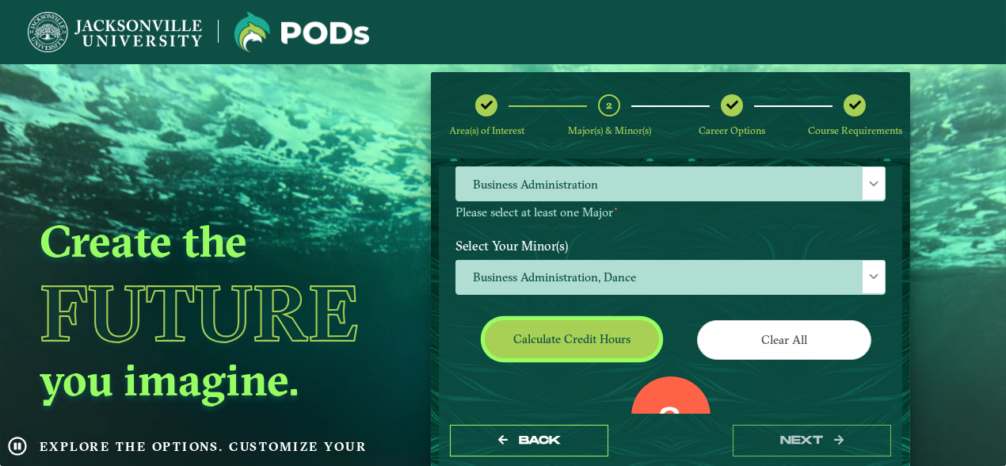
click at [589, 345] on button "Calculate credit hours" at bounding box center [572, 338] width 174 height 37
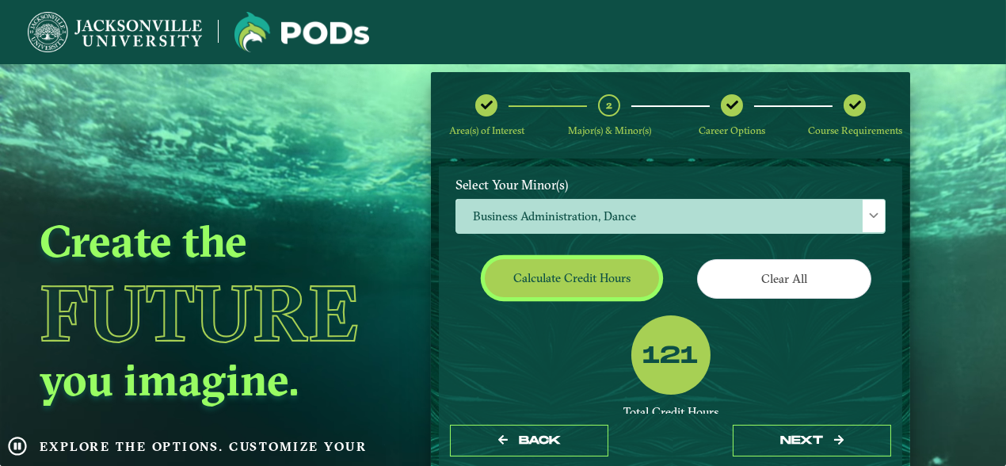
scroll to position [254, 0]
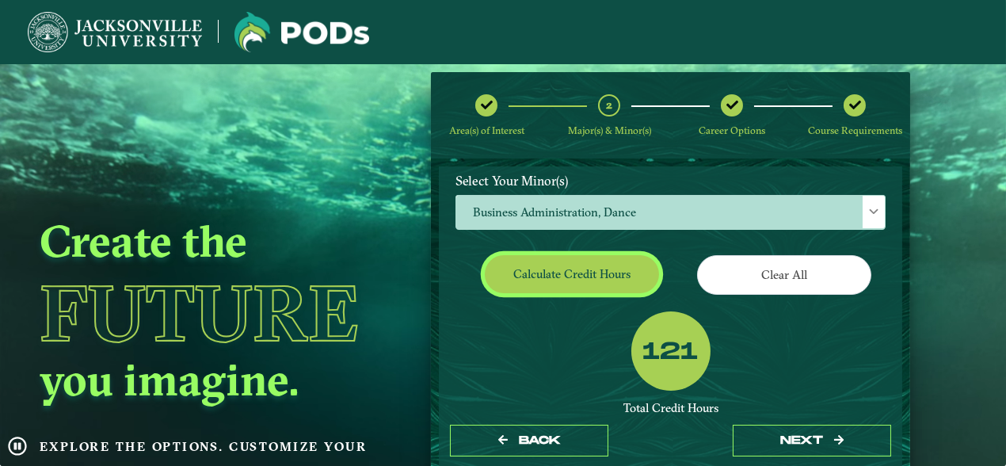
click at [557, 265] on button "Calculate credit hours" at bounding box center [572, 273] width 174 height 37
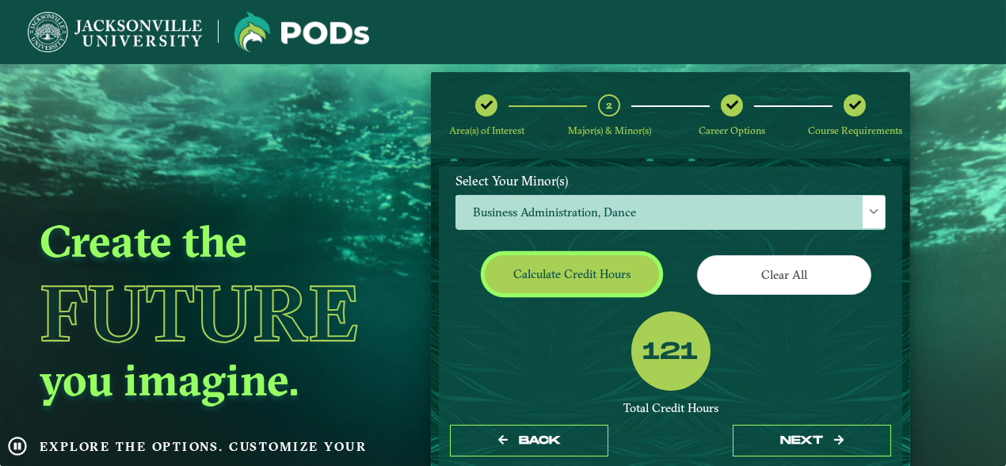
scroll to position [361, 0]
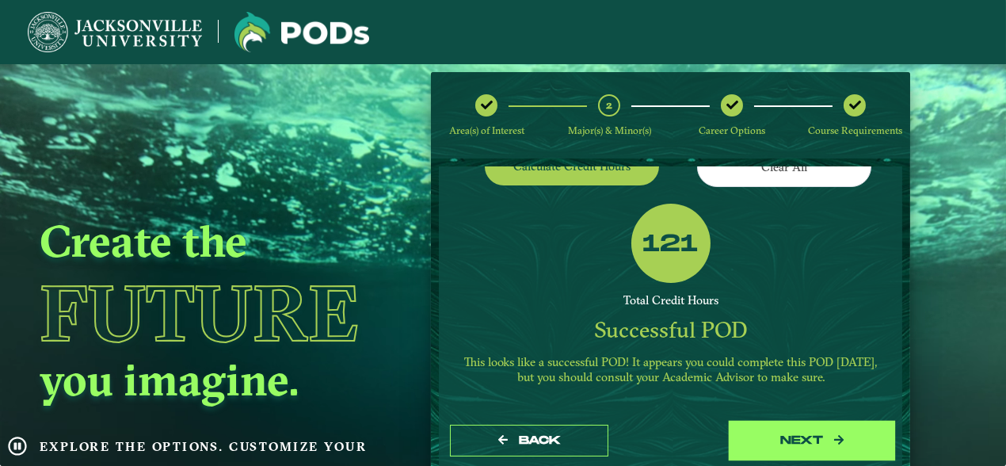
click at [811, 441] on button "next" at bounding box center [812, 441] width 158 height 32
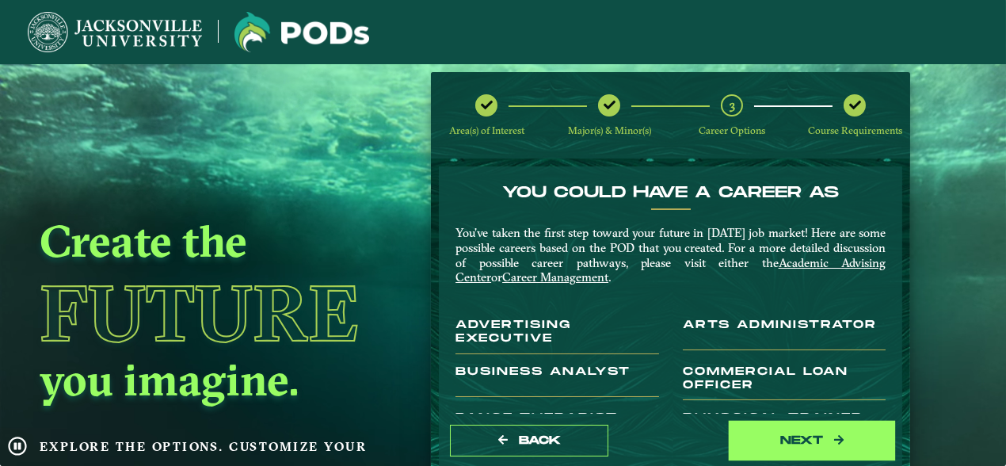
click at [811, 441] on button "next" at bounding box center [812, 441] width 158 height 32
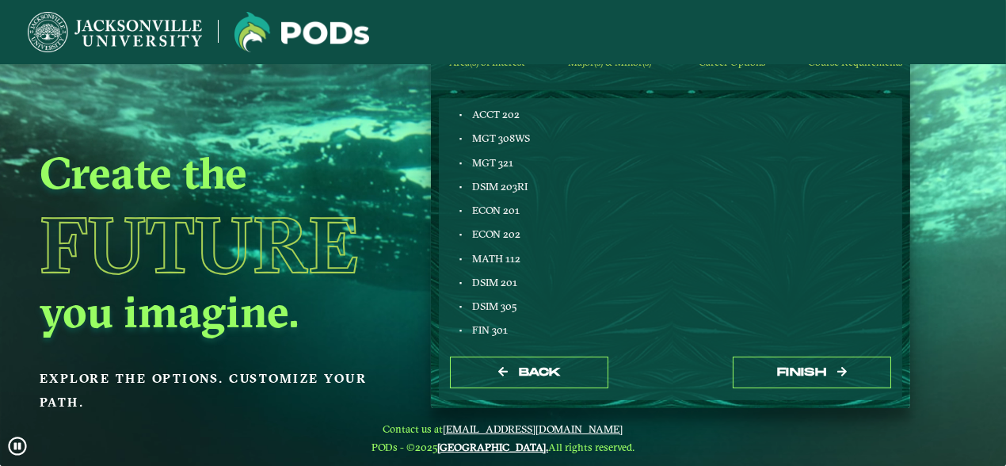
scroll to position [460, 0]
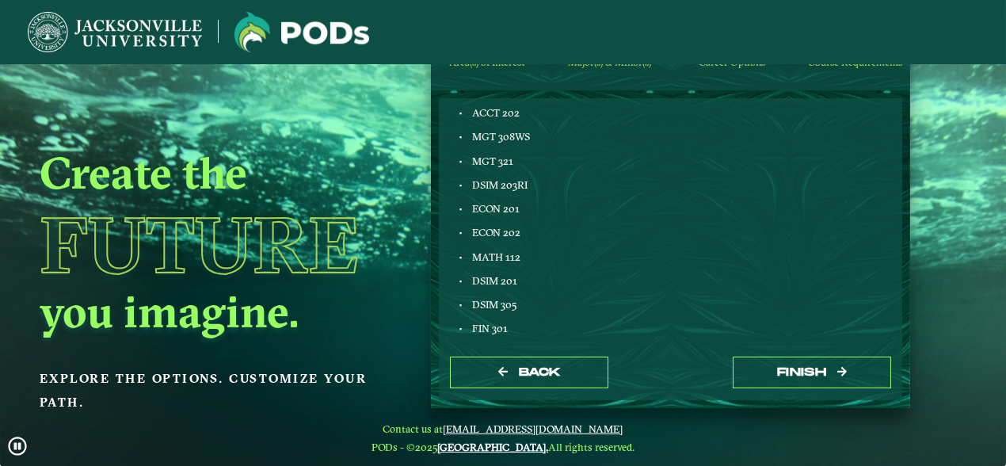
click at [481, 255] on span "MATH 112" at bounding box center [496, 256] width 48 height 13
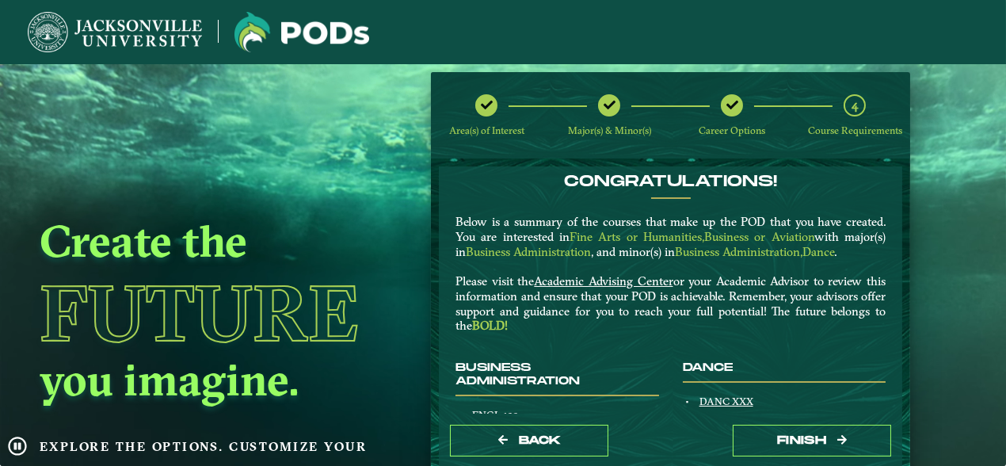
scroll to position [0, 0]
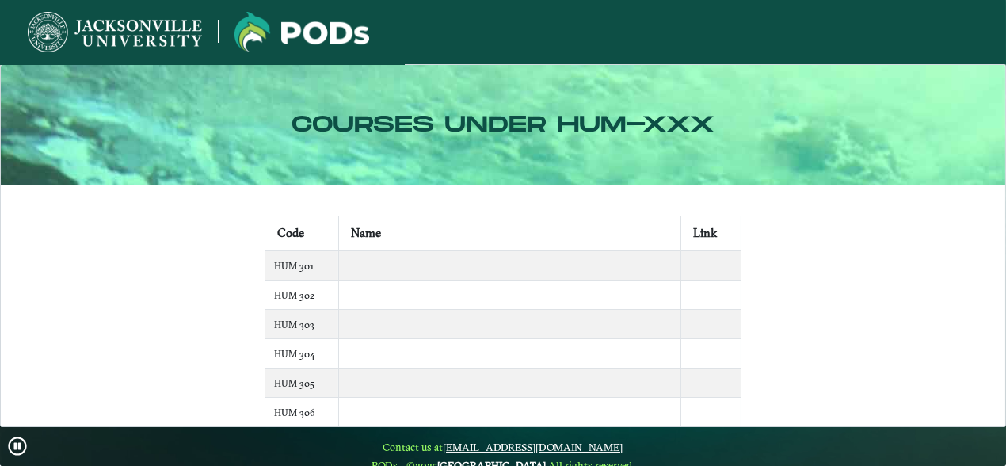
click at [281, 271] on td "HUM 301" at bounding box center [301, 265] width 73 height 30
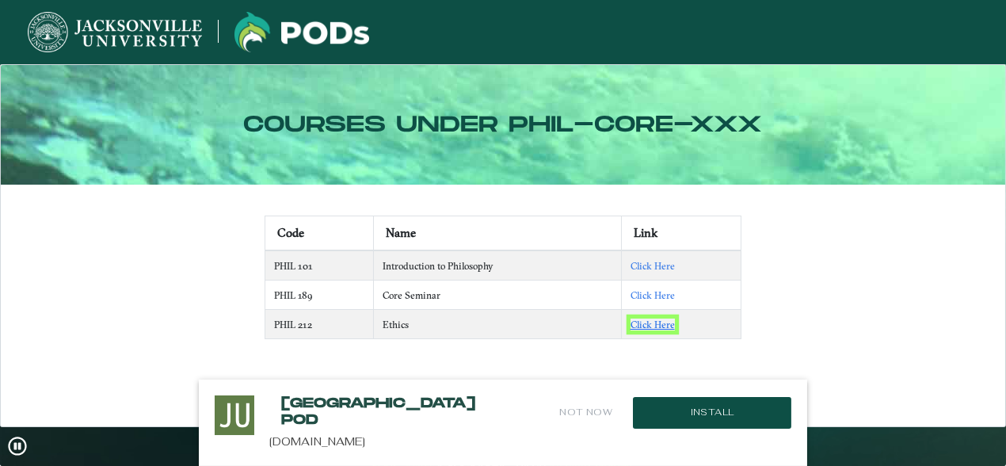
click at [666, 325] on link "Click Here" at bounding box center [653, 325] width 44 height 12
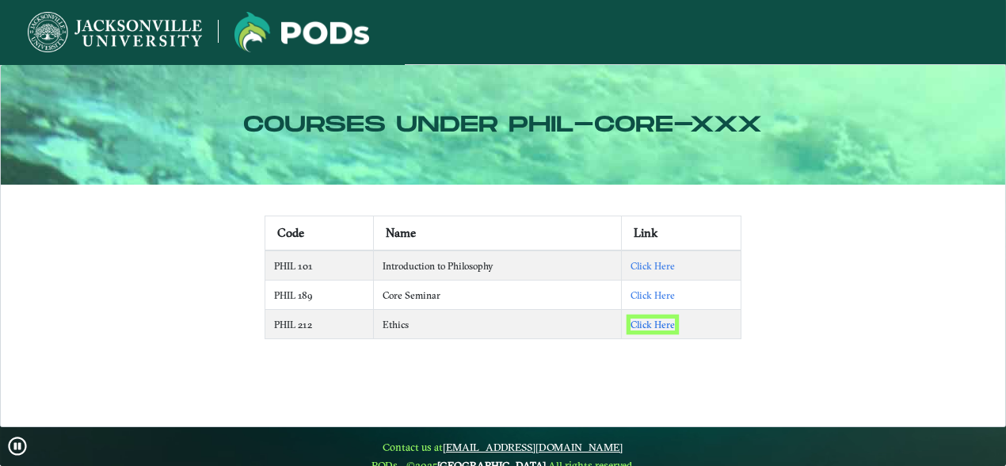
scroll to position [23, 0]
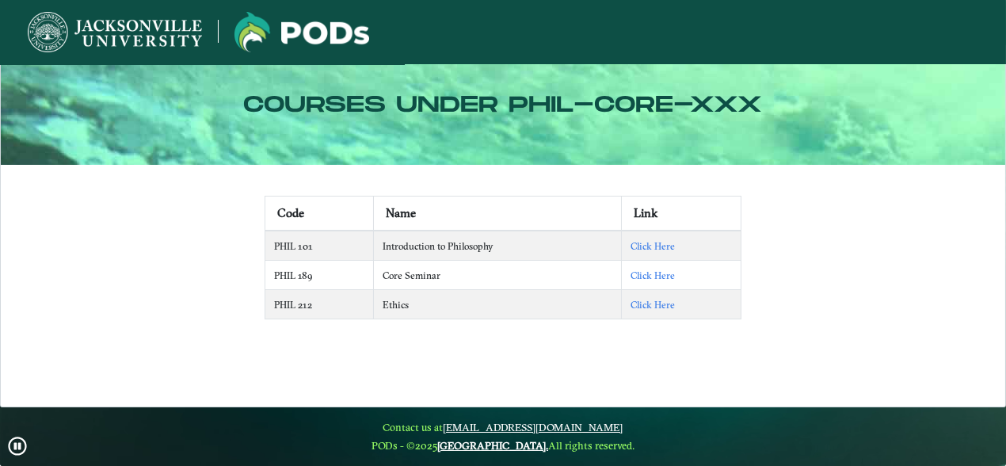
click at [428, 345] on nb-card-body "Code Name Link PHIL 101 Introduction to Philosophy Click Here PHIL 189 Core Sem…" at bounding box center [503, 285] width 1005 height 241
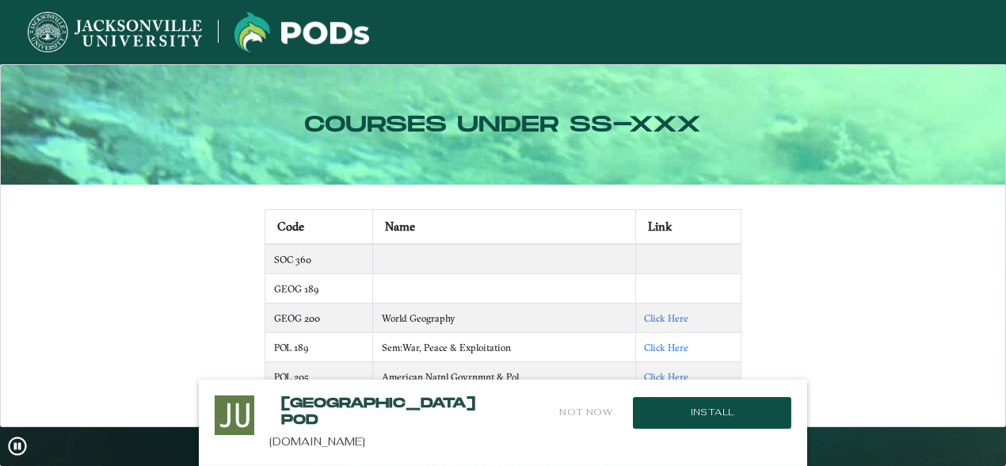
scroll to position [139, 0]
